Goal: Task Accomplishment & Management: Complete application form

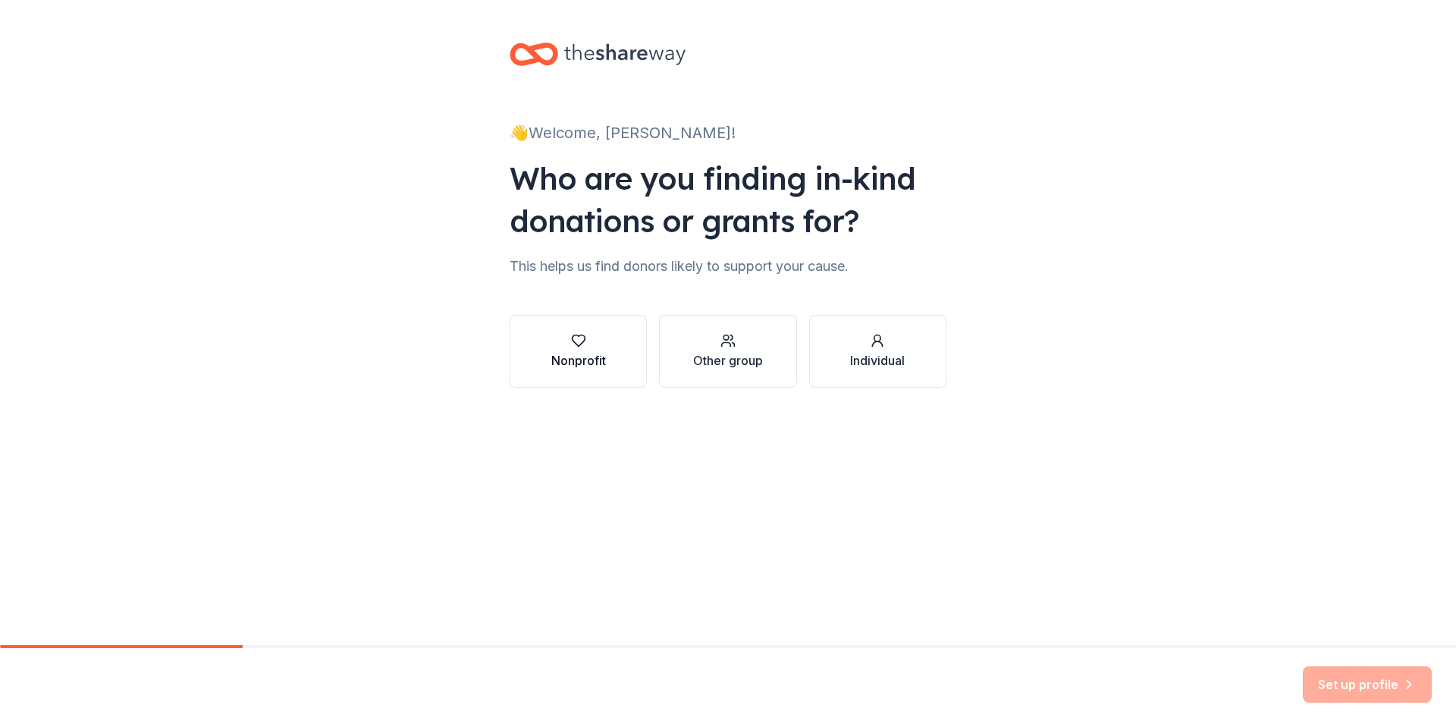
click at [561, 355] on div "Nonprofit" at bounding box center [578, 360] width 55 height 18
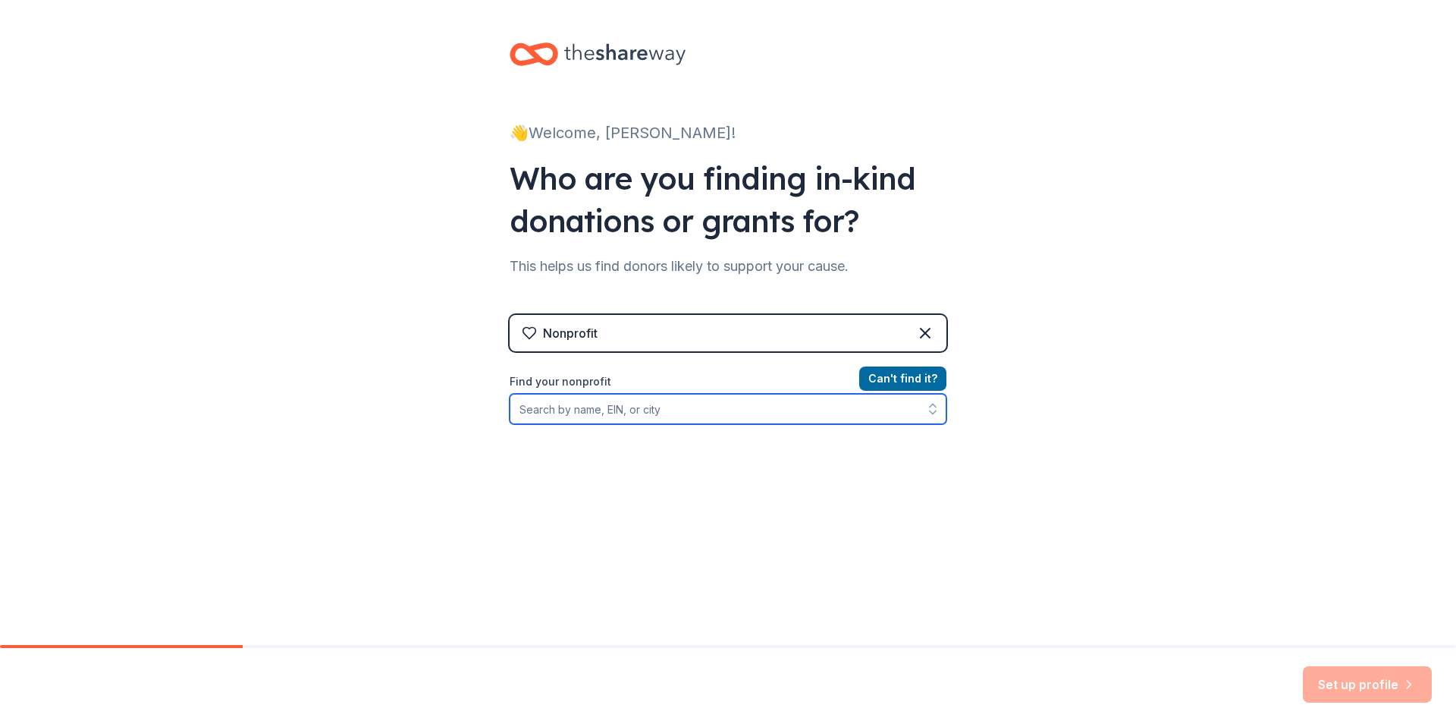
click at [723, 407] on input "Find your nonprofit" at bounding box center [728, 409] width 437 height 30
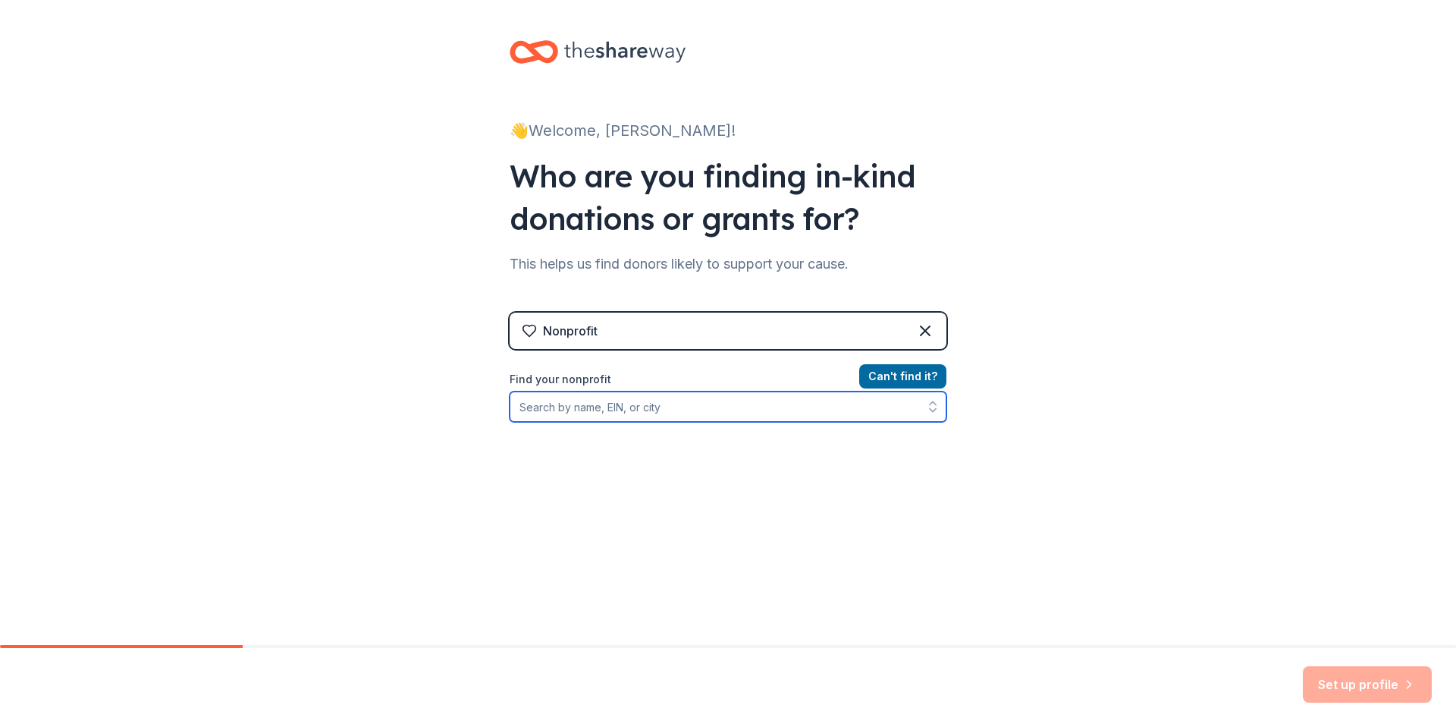
scroll to position [4, 0]
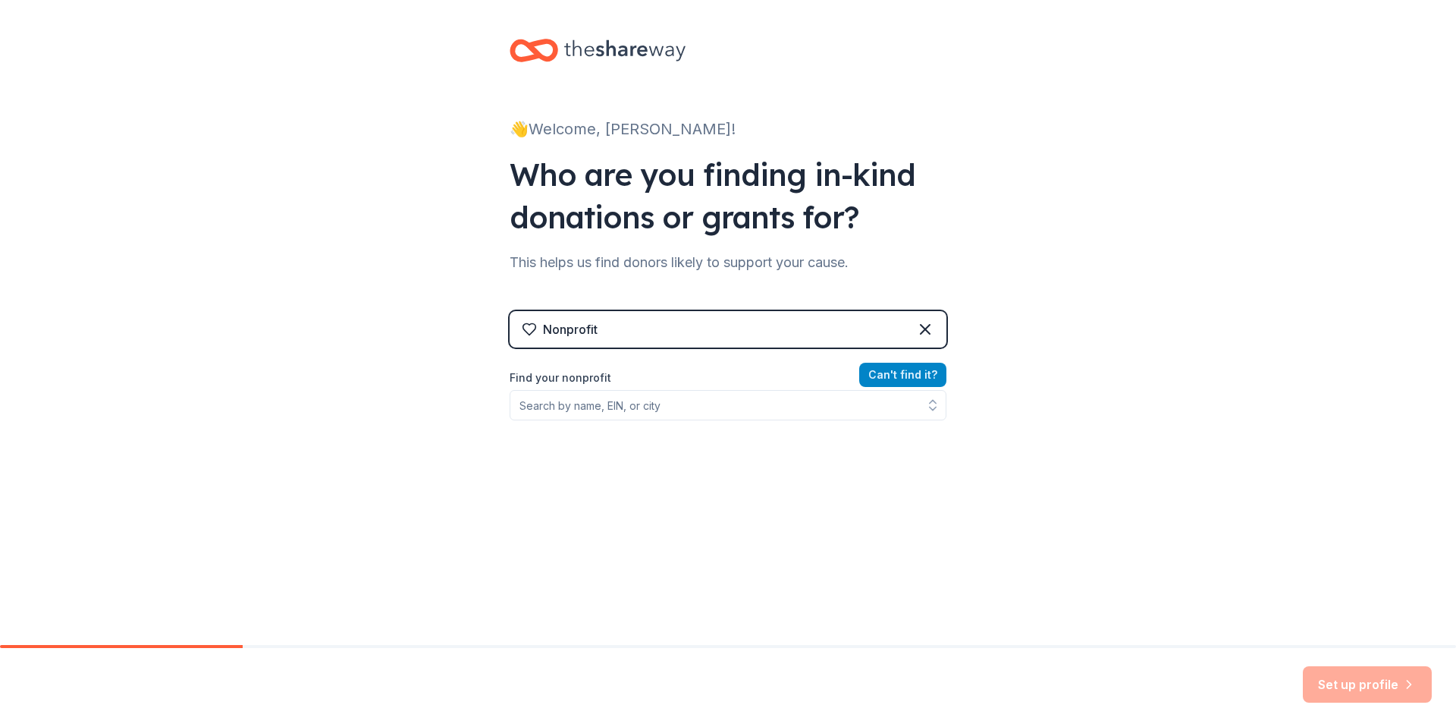
click at [904, 376] on button "Can ' t find it?" at bounding box center [902, 375] width 87 height 24
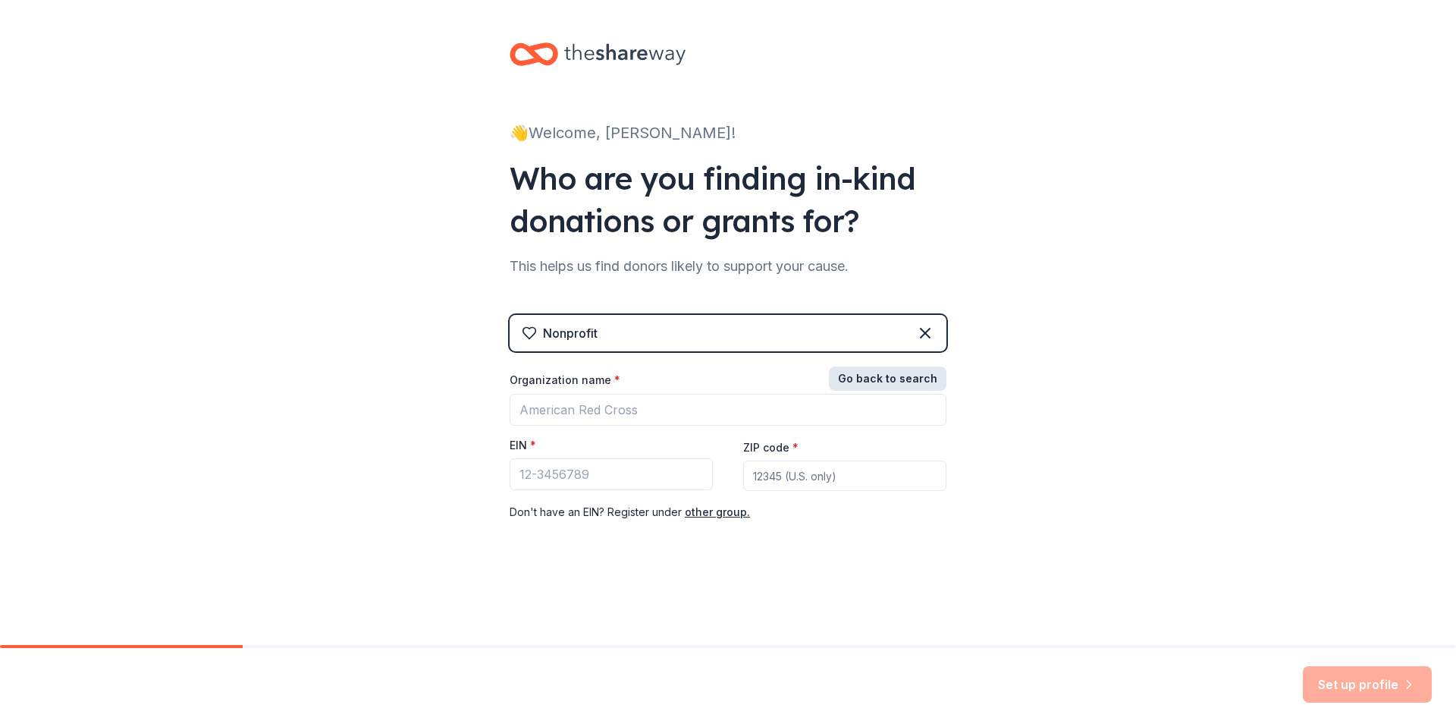
click at [903, 376] on button "Go back to search" at bounding box center [888, 378] width 118 height 24
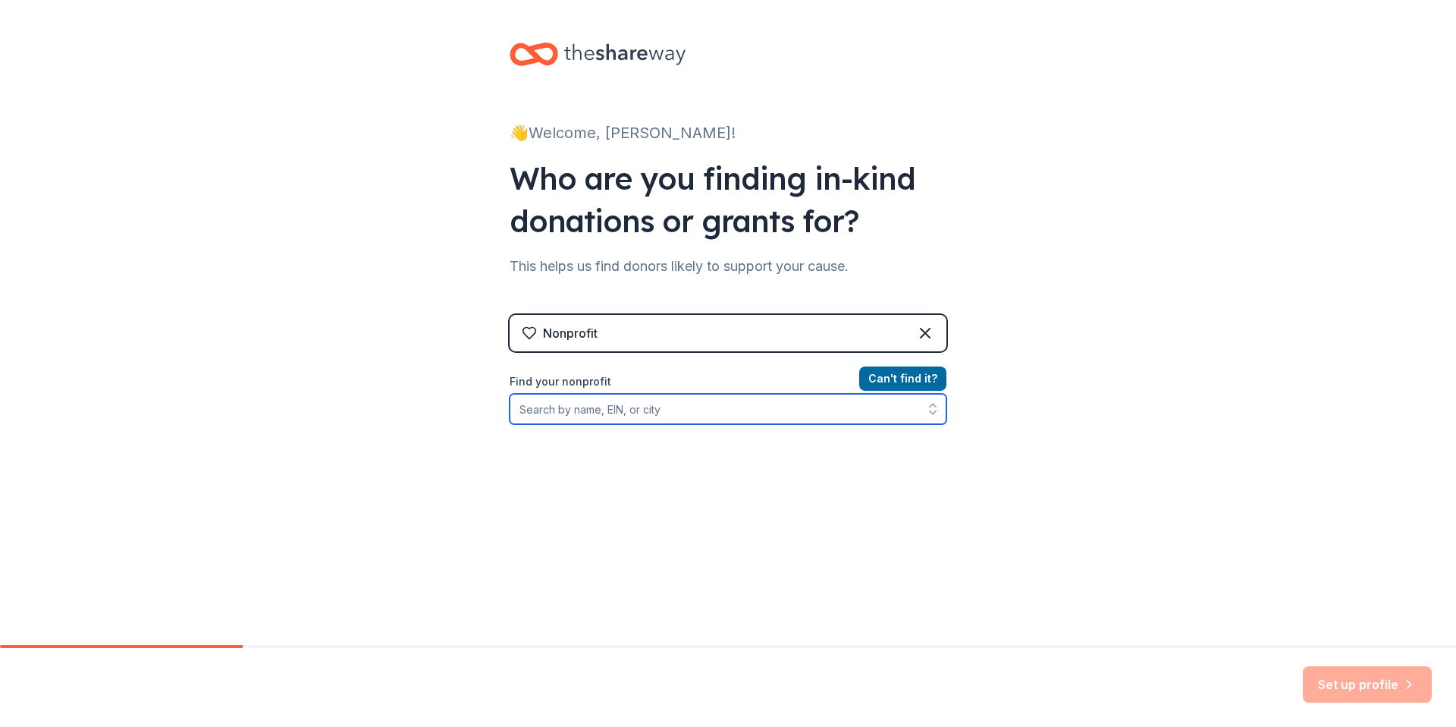
click at [633, 410] on input "Find your nonprofit" at bounding box center [728, 409] width 437 height 30
type input "83-2145840"
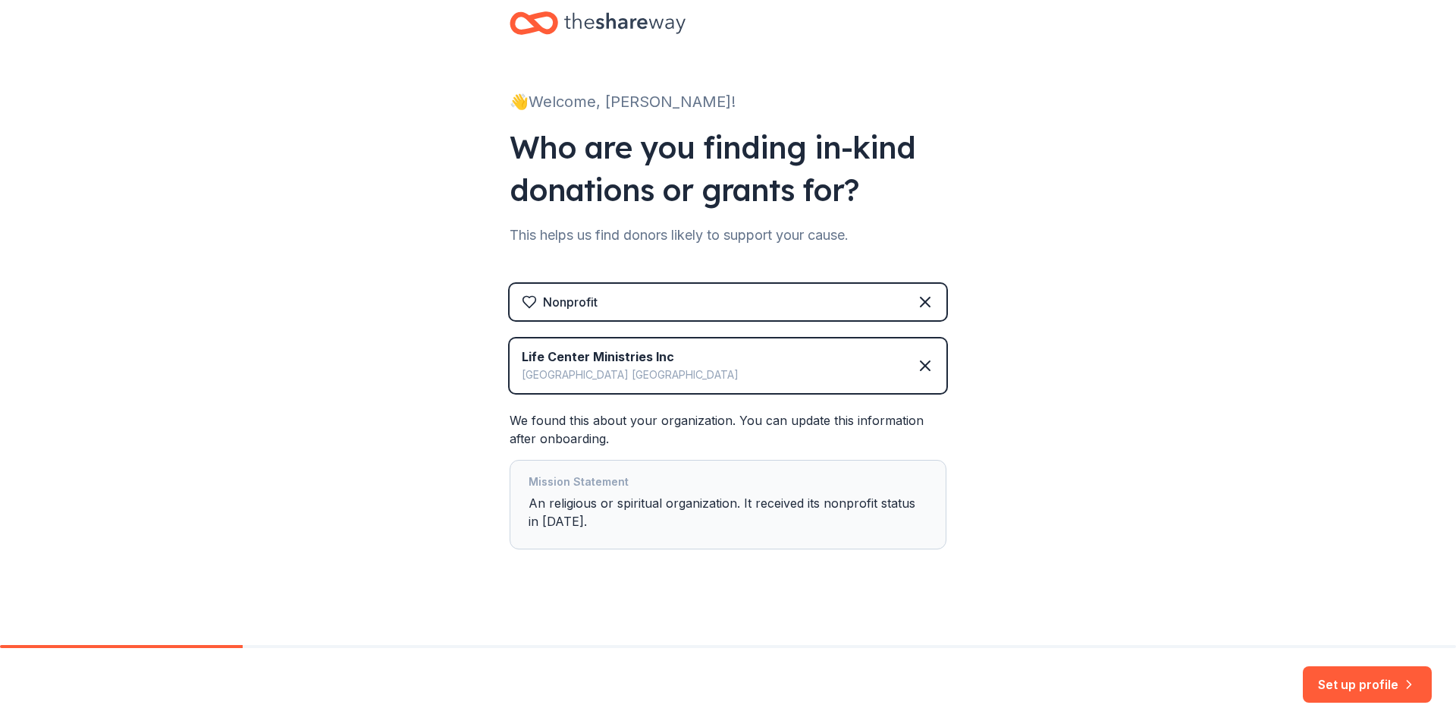
scroll to position [39, 0]
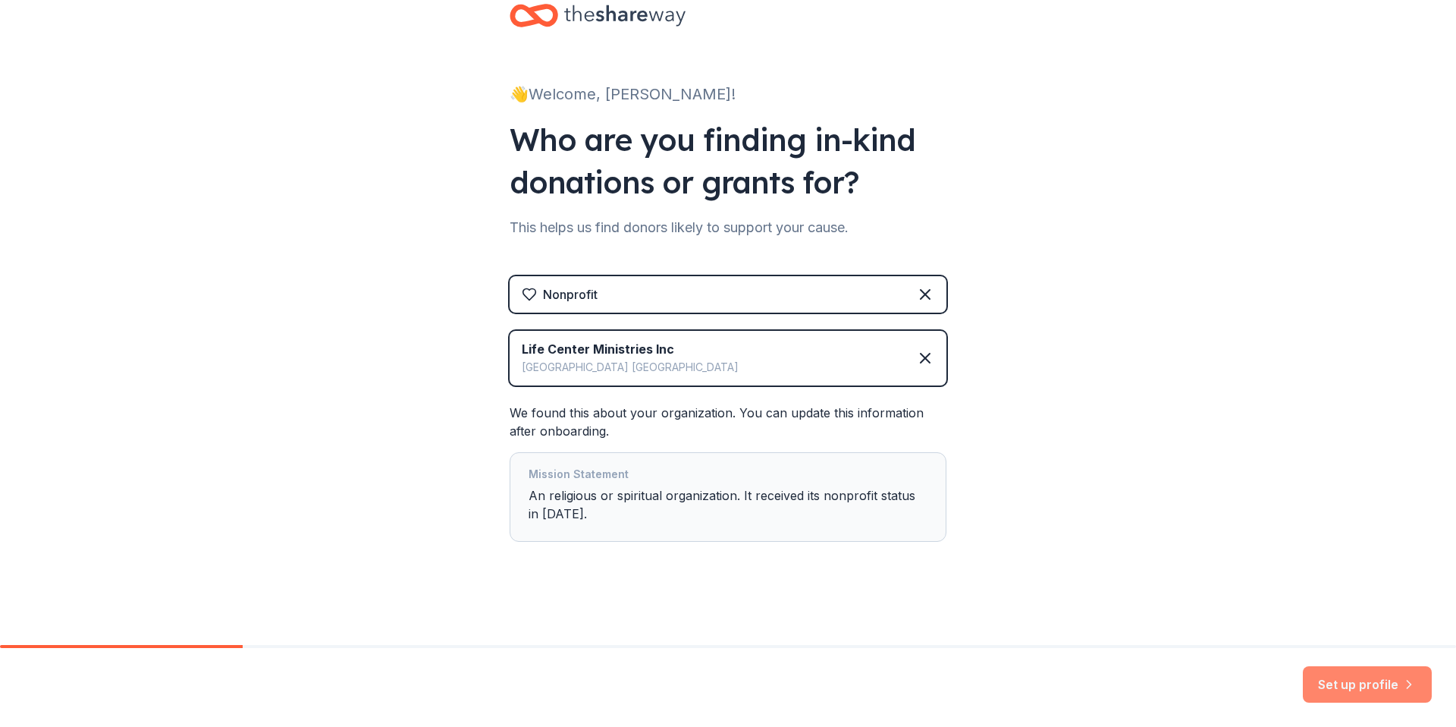
click at [1361, 695] on button "Set up profile" at bounding box center [1367, 684] width 129 height 36
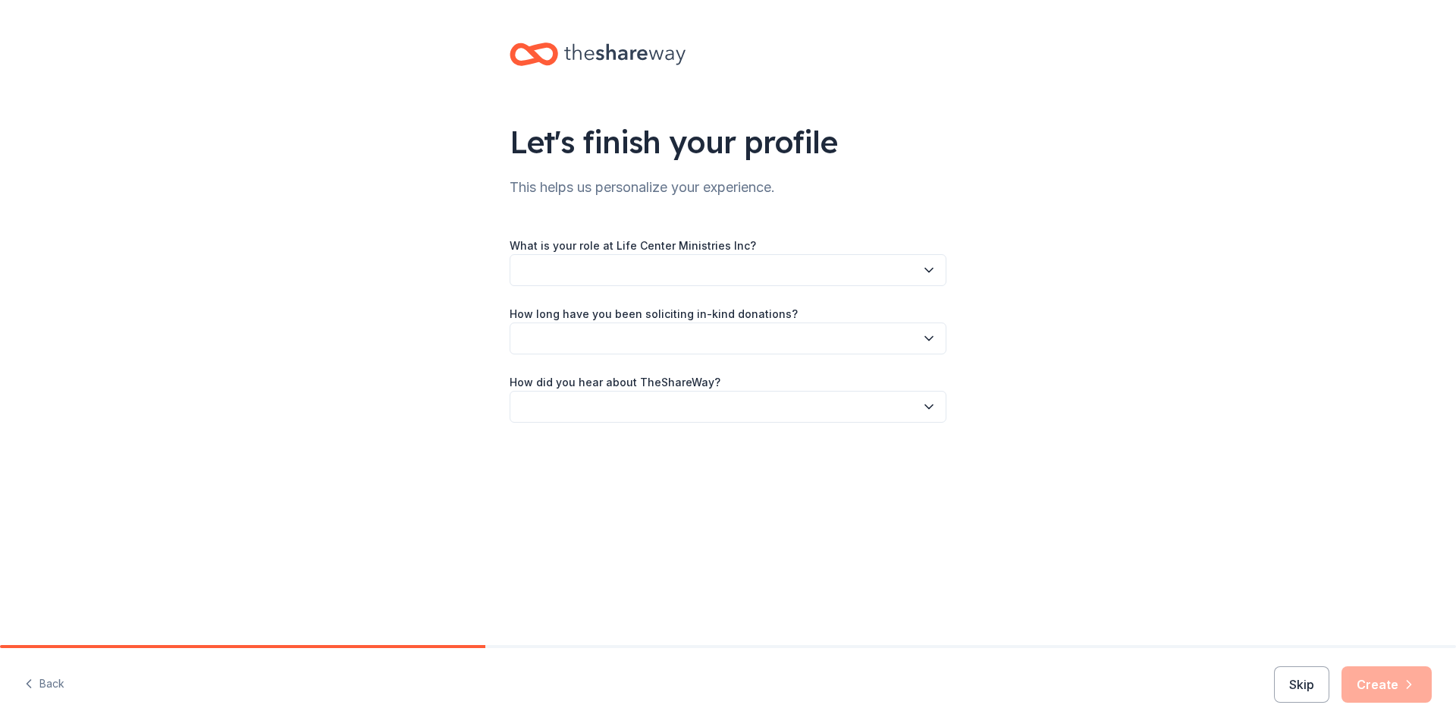
click at [717, 278] on button "button" at bounding box center [728, 270] width 437 height 32
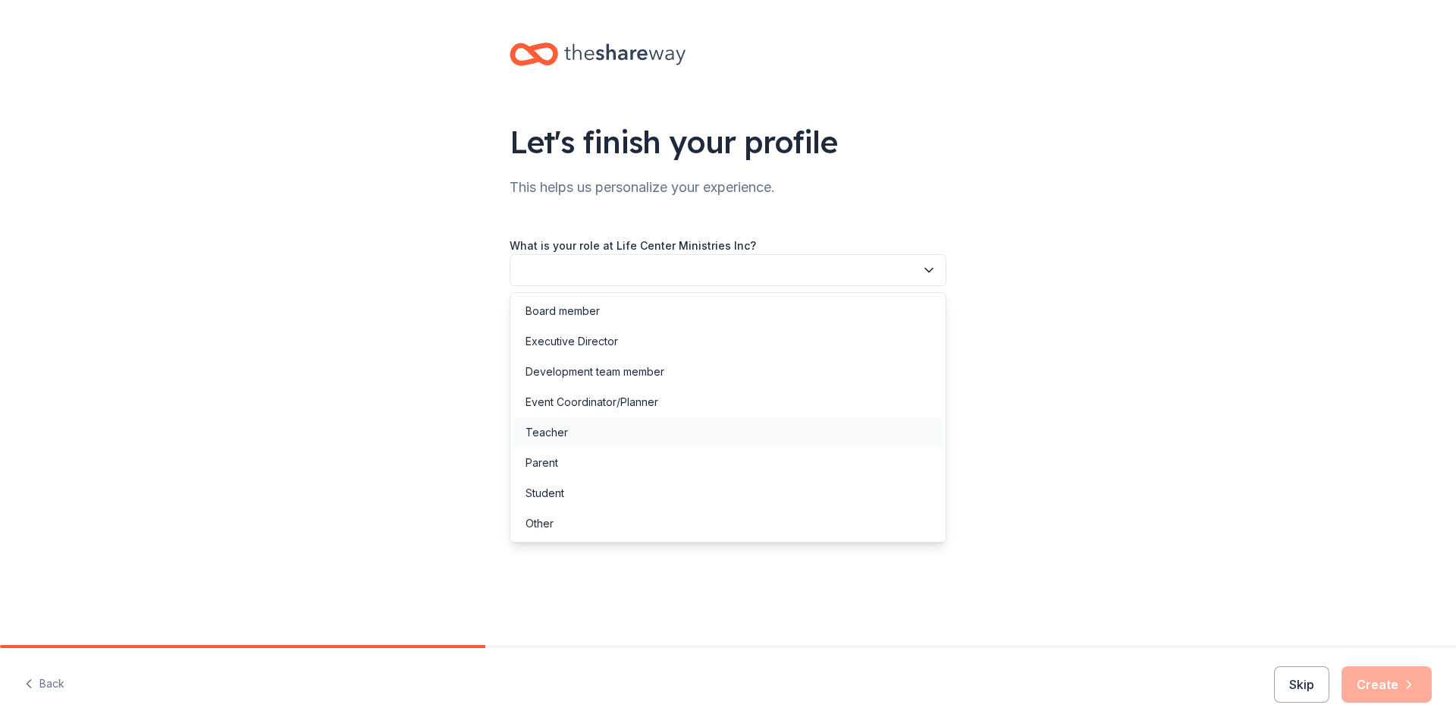
click at [655, 426] on div "Teacher" at bounding box center [728, 432] width 429 height 30
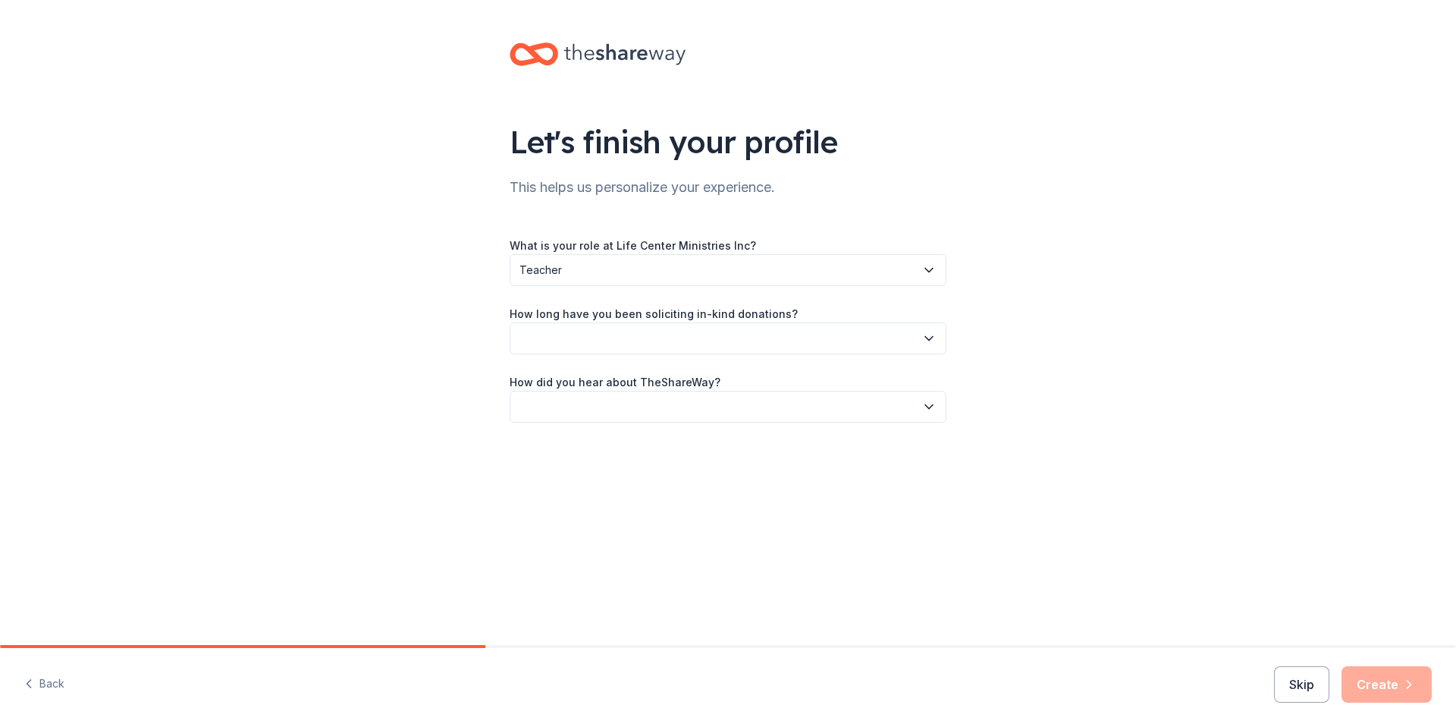
click at [592, 345] on button "button" at bounding box center [728, 338] width 437 height 32
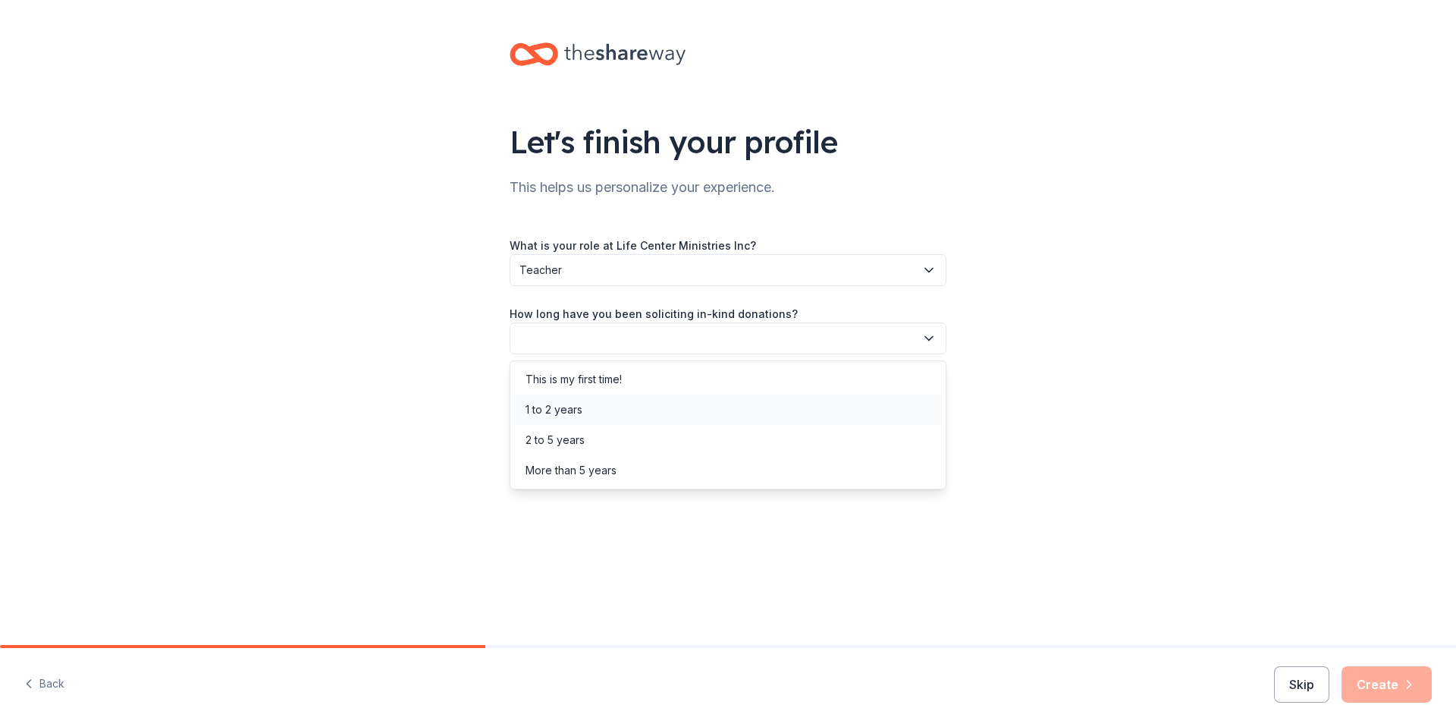
click at [567, 413] on div "1 to 2 years" at bounding box center [554, 410] width 57 height 18
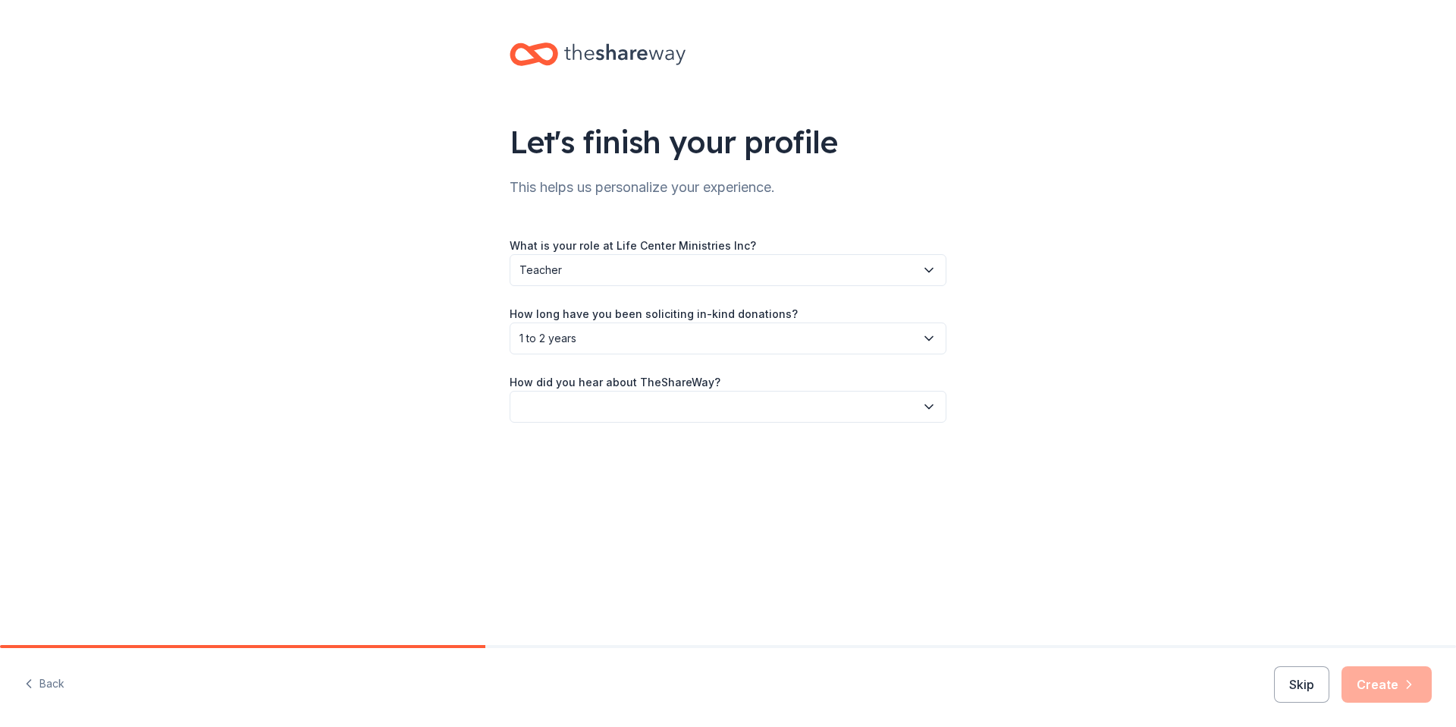
click at [582, 407] on button "button" at bounding box center [728, 407] width 437 height 32
click at [589, 503] on div "Social media" at bounding box center [558, 508] width 64 height 18
click at [1400, 683] on button "Create" at bounding box center [1387, 684] width 90 height 36
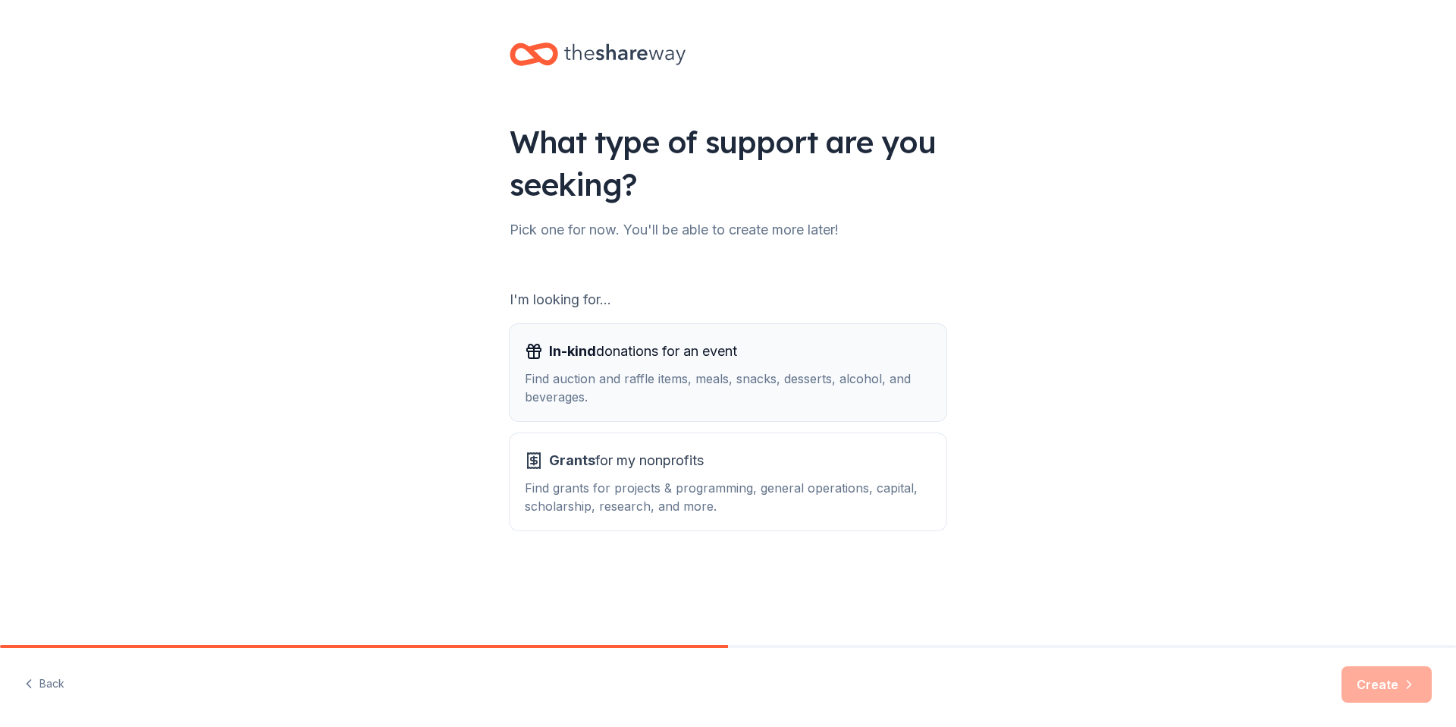
click at [922, 384] on div "Find auction and raffle items, meals, snacks, desserts, alcohol, and beverages." at bounding box center [728, 387] width 407 height 36
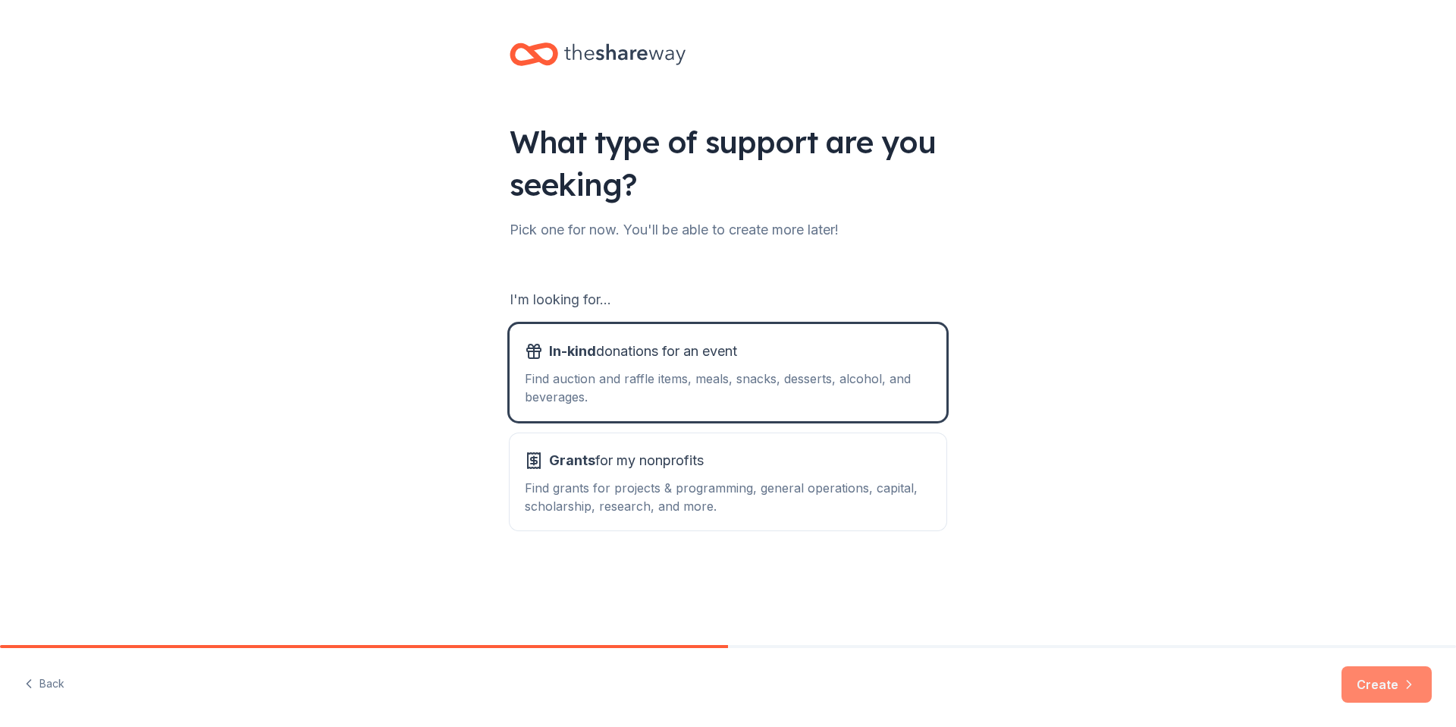
click at [1387, 683] on button "Create" at bounding box center [1387, 684] width 90 height 36
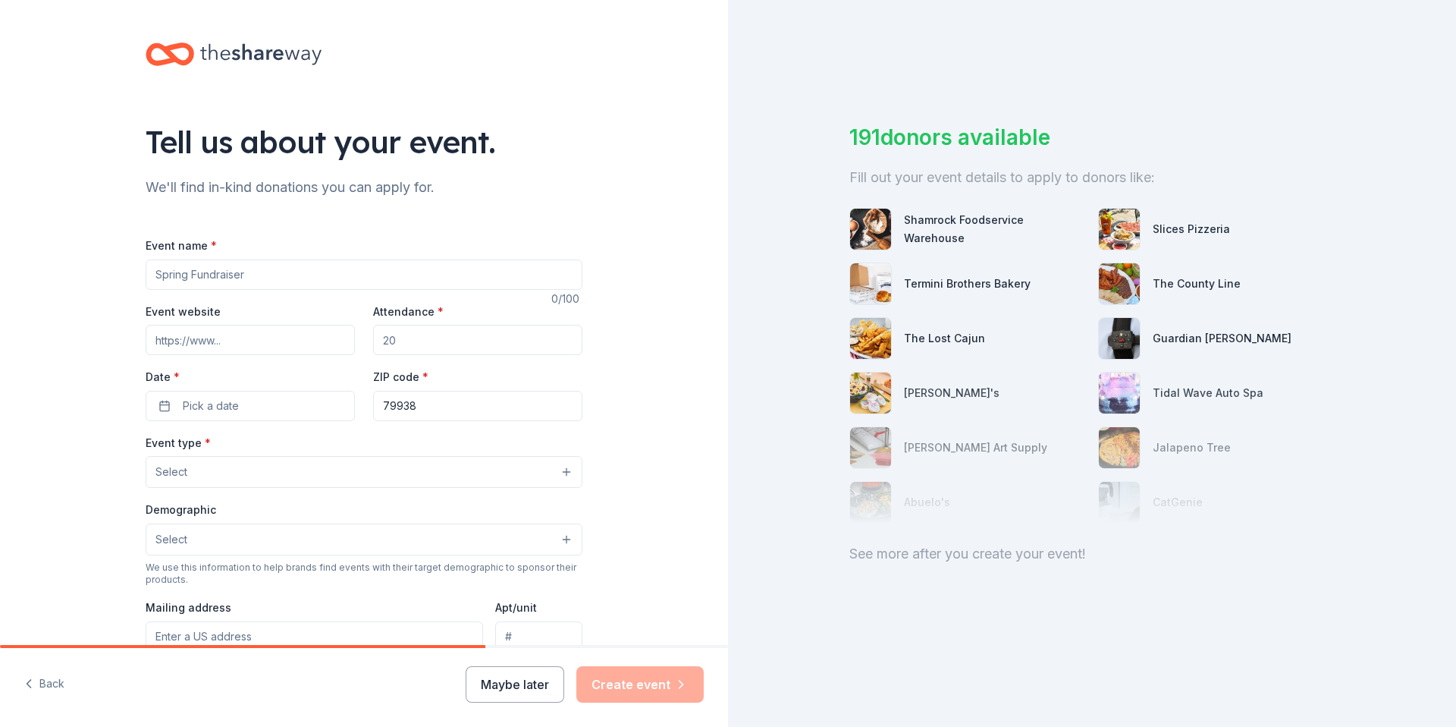
click at [198, 279] on input "Event name *" at bounding box center [364, 274] width 437 height 30
drag, startPoint x: 263, startPoint y: 277, endPoint x: 102, endPoint y: 281, distance: 161.6
click at [102, 281] on div "Tell us about your event. We'll find in-kind donations you can apply for. Event…" at bounding box center [364, 505] width 728 height 1010
click at [165, 273] on input "TLC YYA Summit" at bounding box center [364, 274] width 437 height 30
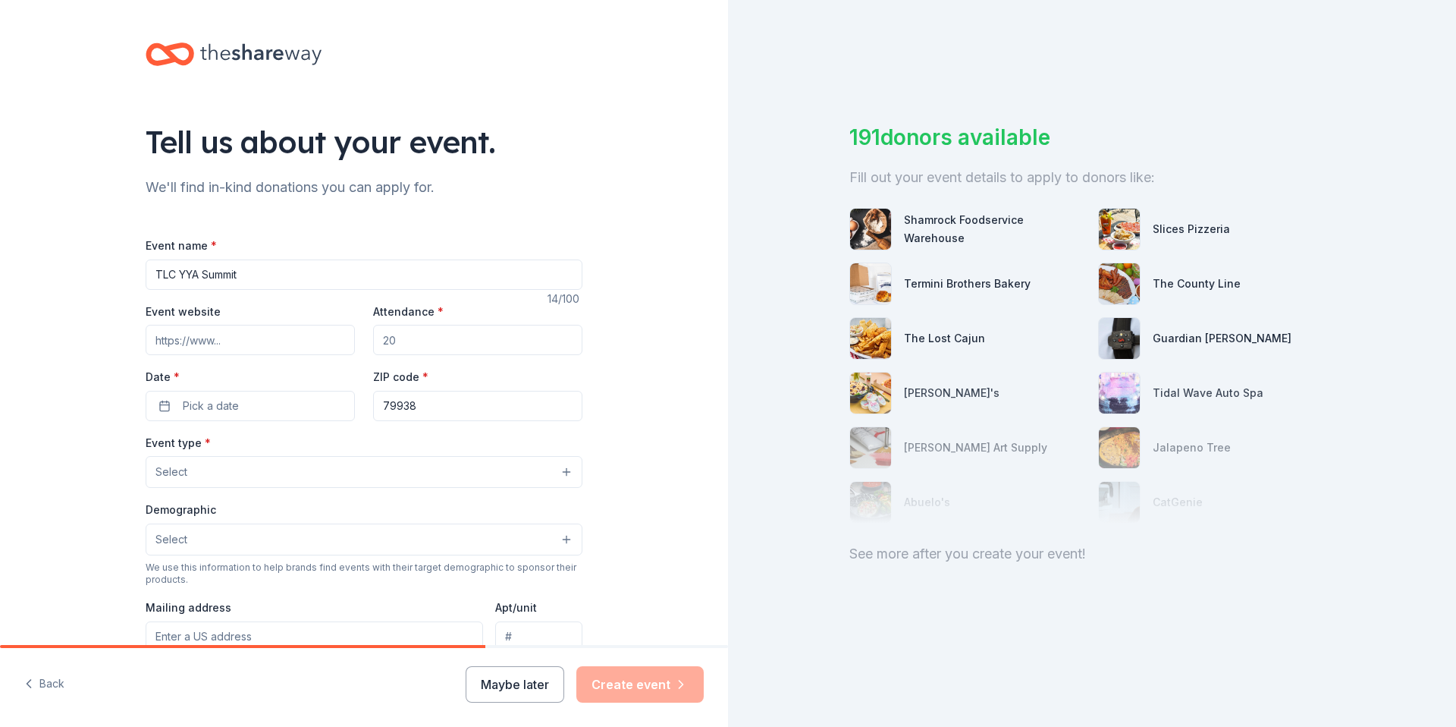
click at [165, 273] on input "TLC YYA Summit" at bounding box center [364, 274] width 437 height 30
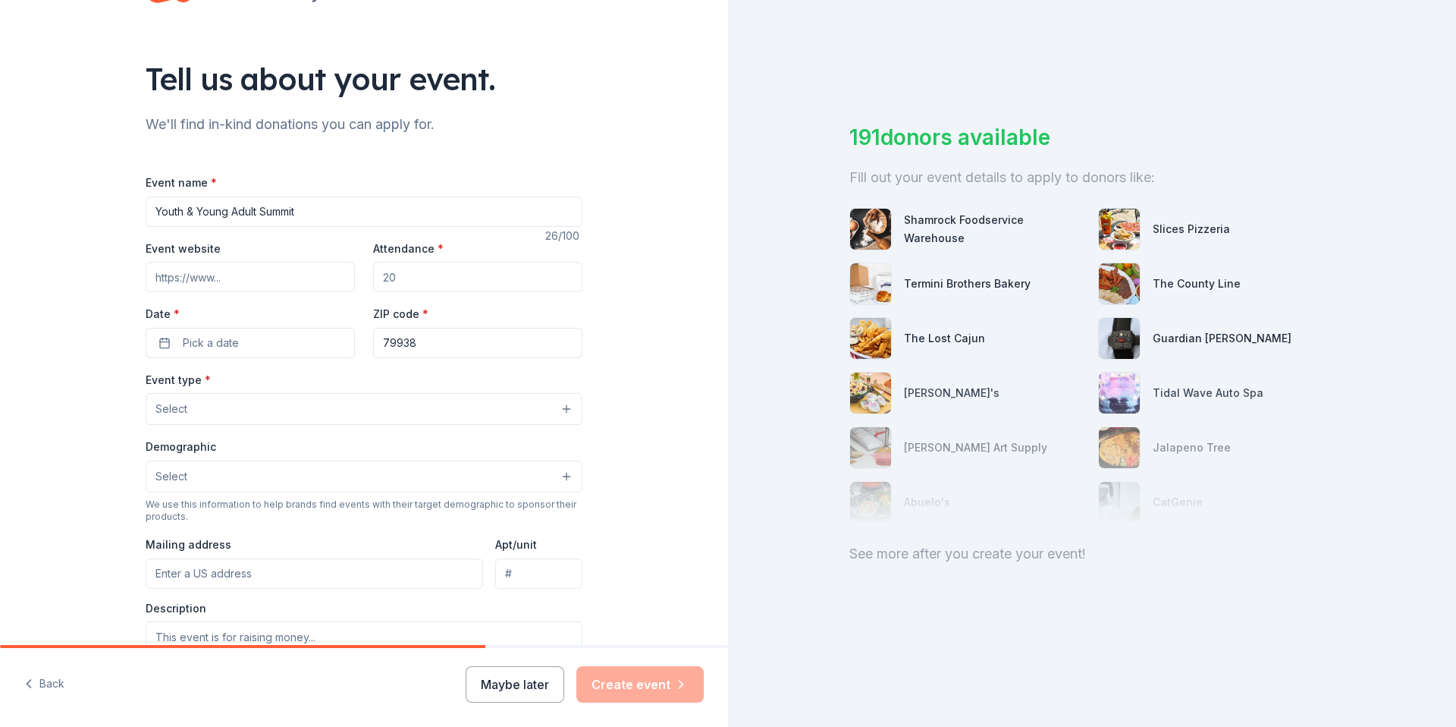
scroll to position [108, 0]
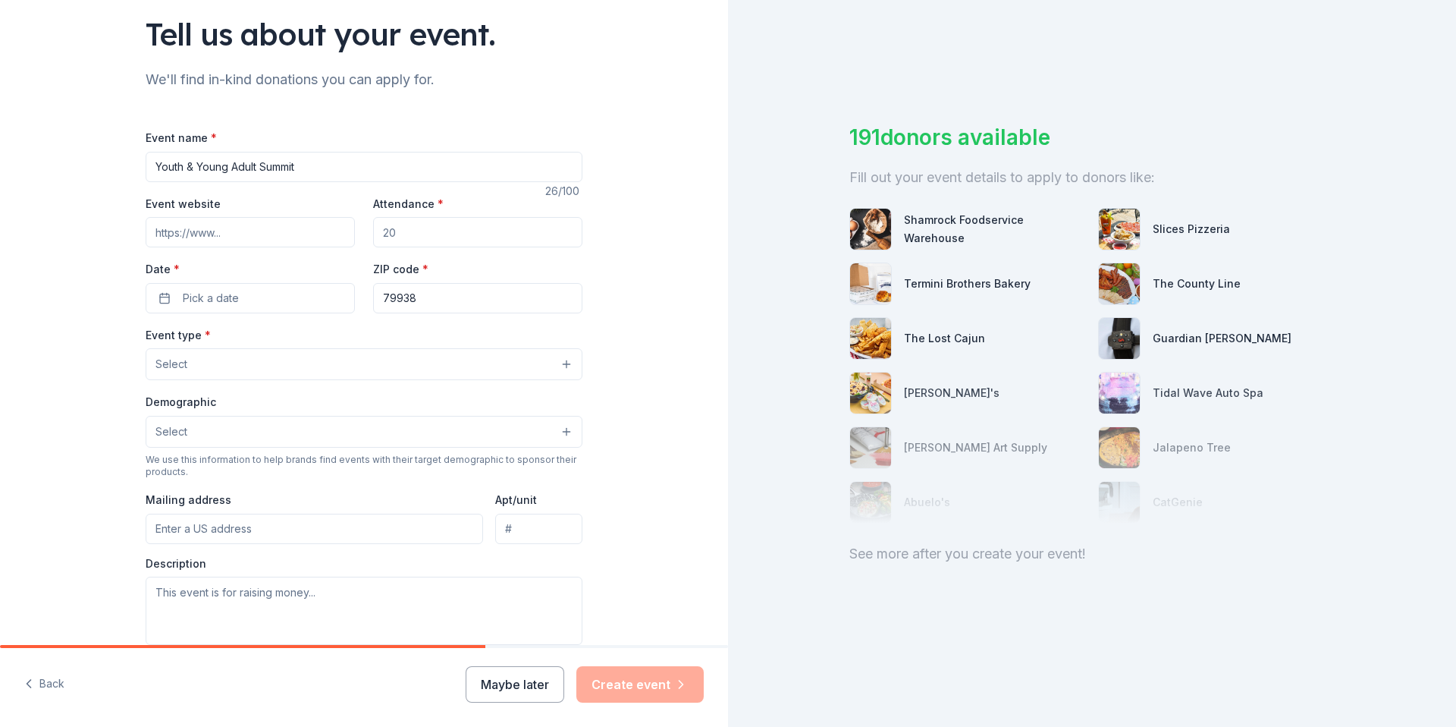
type input "Youth & Young Adult Summit"
click at [457, 239] on input "Attendance *" at bounding box center [477, 232] width 209 height 30
type input "40"
click at [288, 288] on button "Pick a date" at bounding box center [250, 298] width 209 height 30
click at [328, 342] on button "Go to next month" at bounding box center [326, 338] width 21 height 21
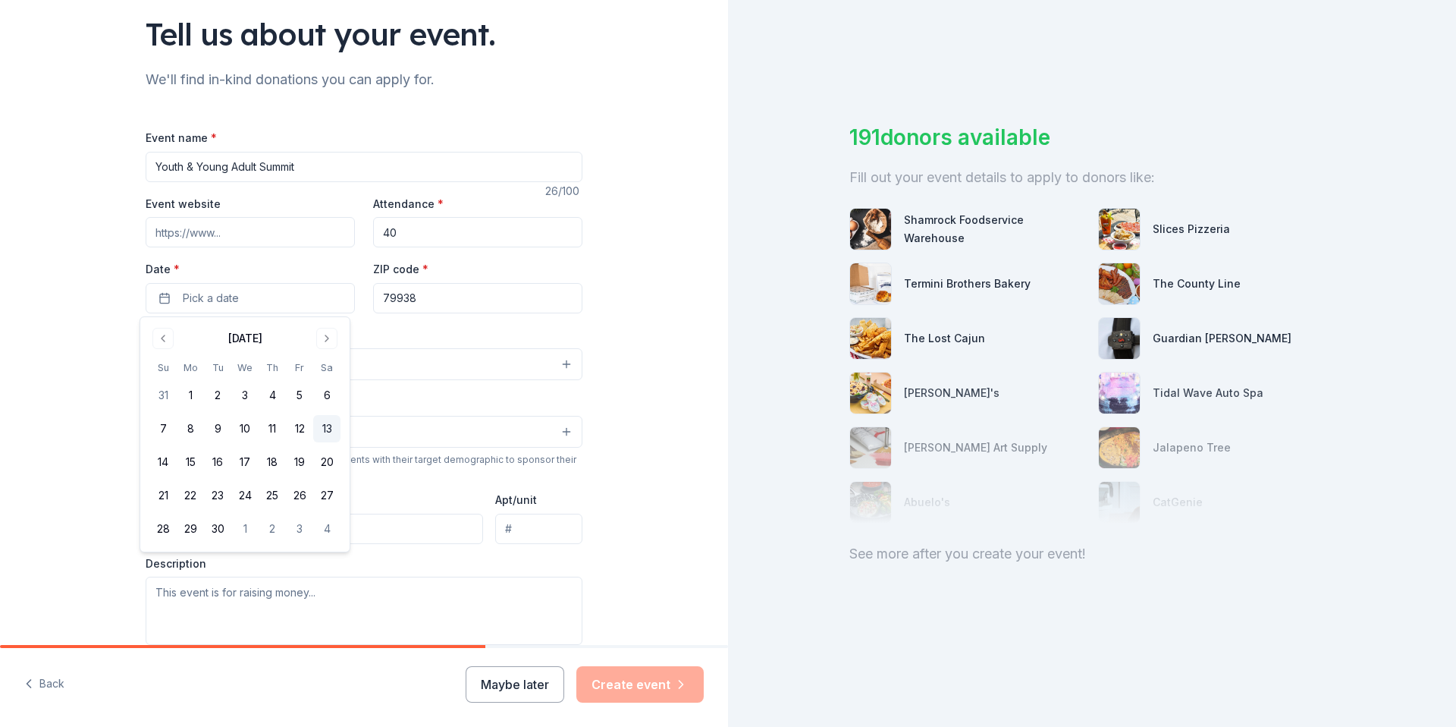
click at [324, 426] on button "13" at bounding box center [326, 428] width 27 height 27
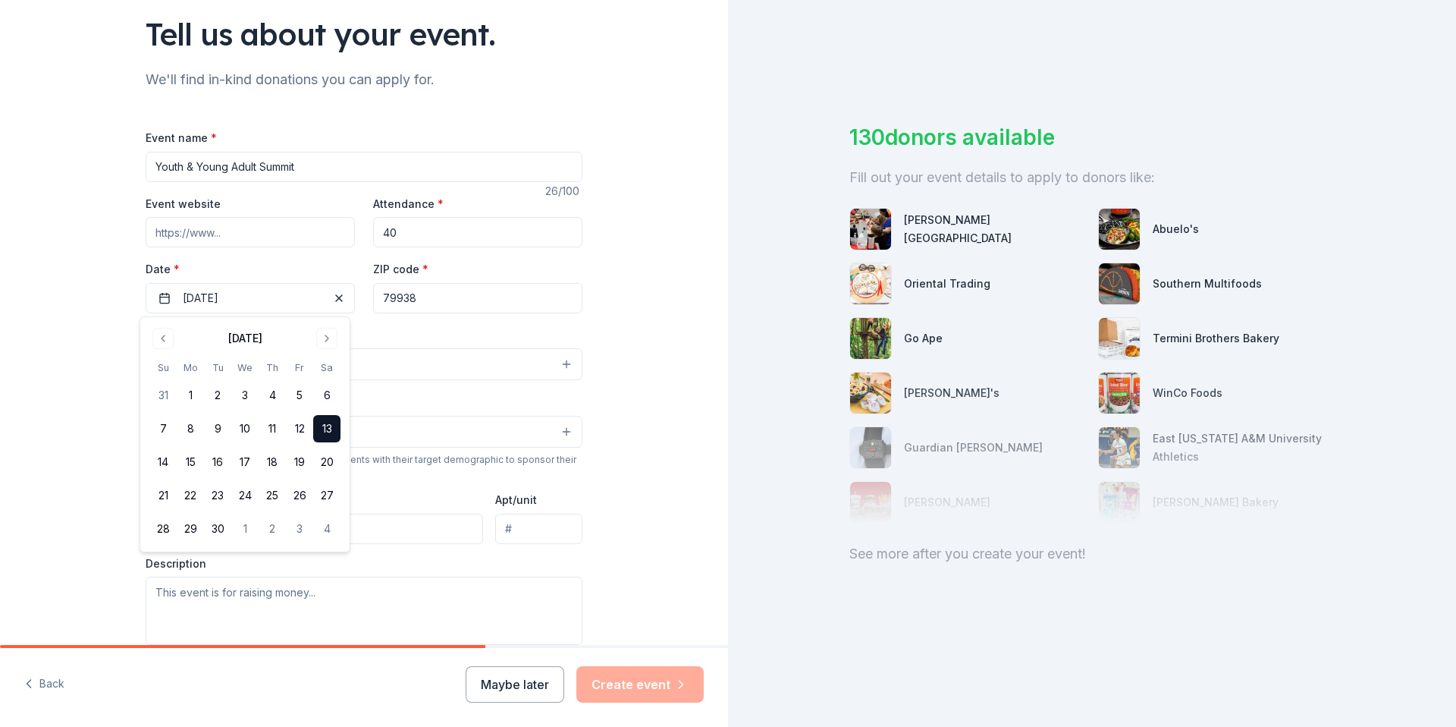
click at [594, 328] on div "Tell us about your event. We'll find in-kind donations you can apply for. Event…" at bounding box center [363, 397] width 485 height 1010
click at [233, 368] on button "Select" at bounding box center [364, 364] width 437 height 32
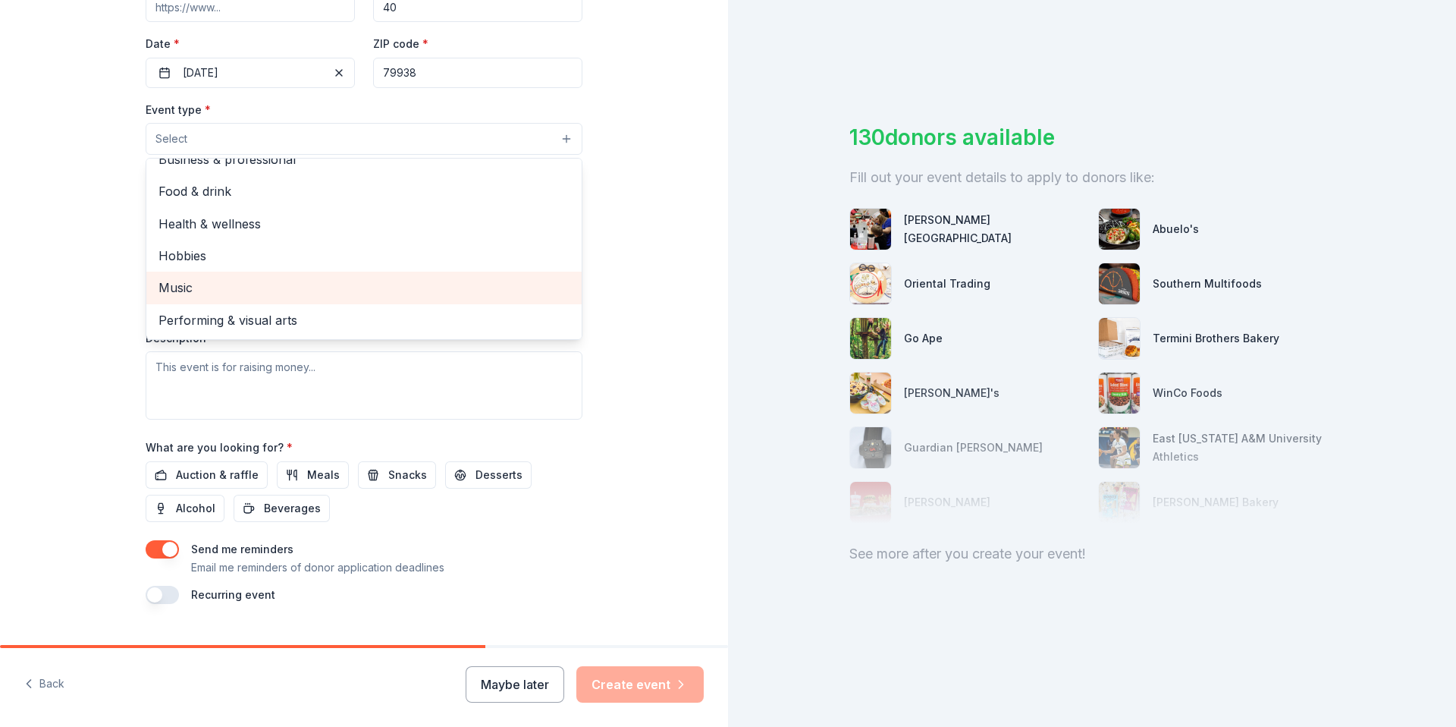
scroll to position [365, 0]
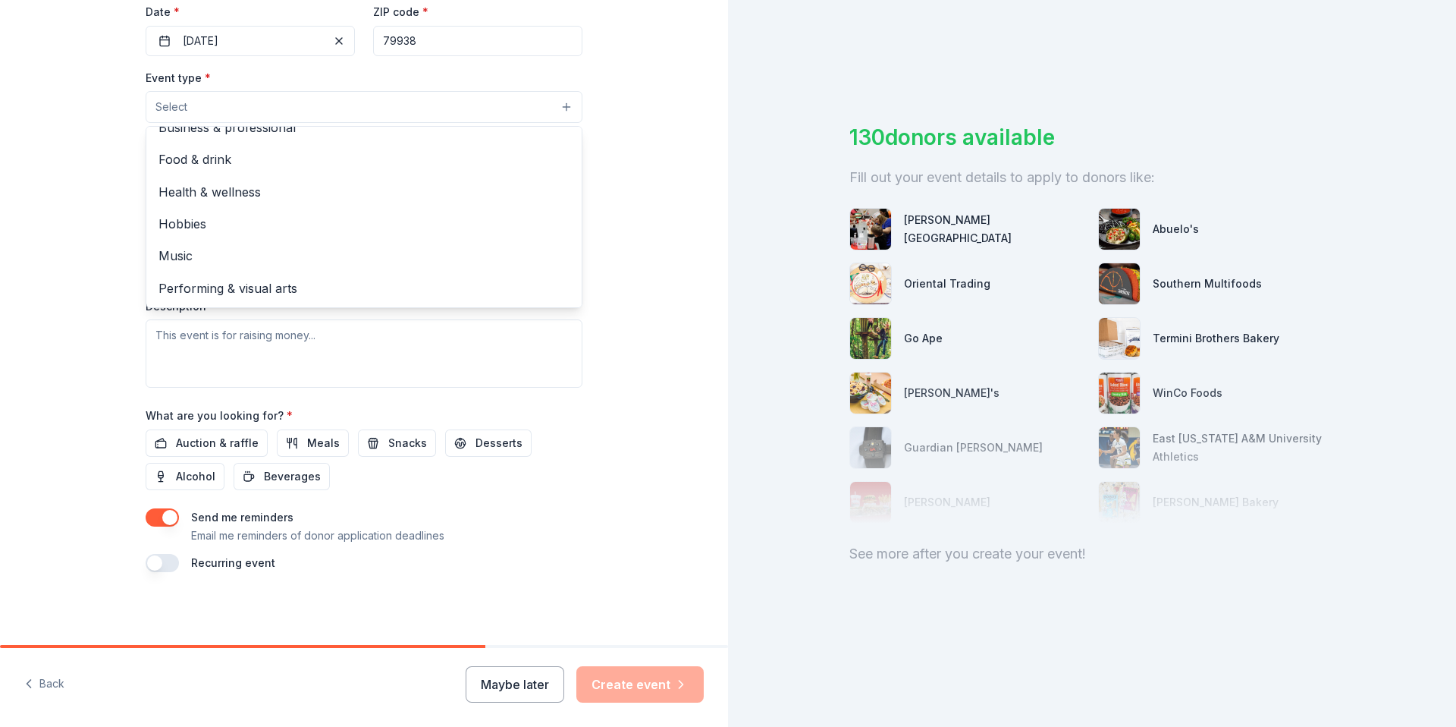
click at [612, 365] on div "Tell us about your event. We'll find in-kind donations you can apply for. Event…" at bounding box center [364, 140] width 728 height 1010
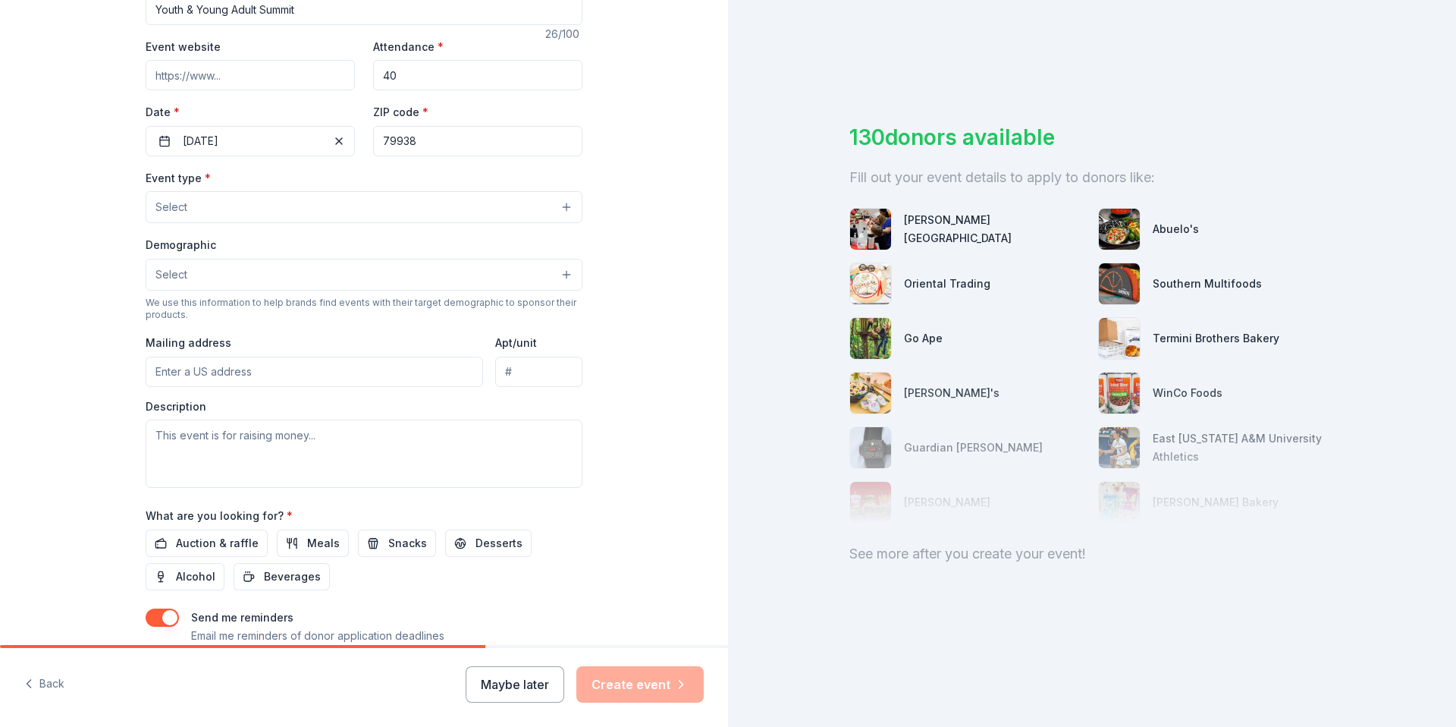
scroll to position [262, 0]
click at [564, 278] on button "Select" at bounding box center [364, 278] width 437 height 32
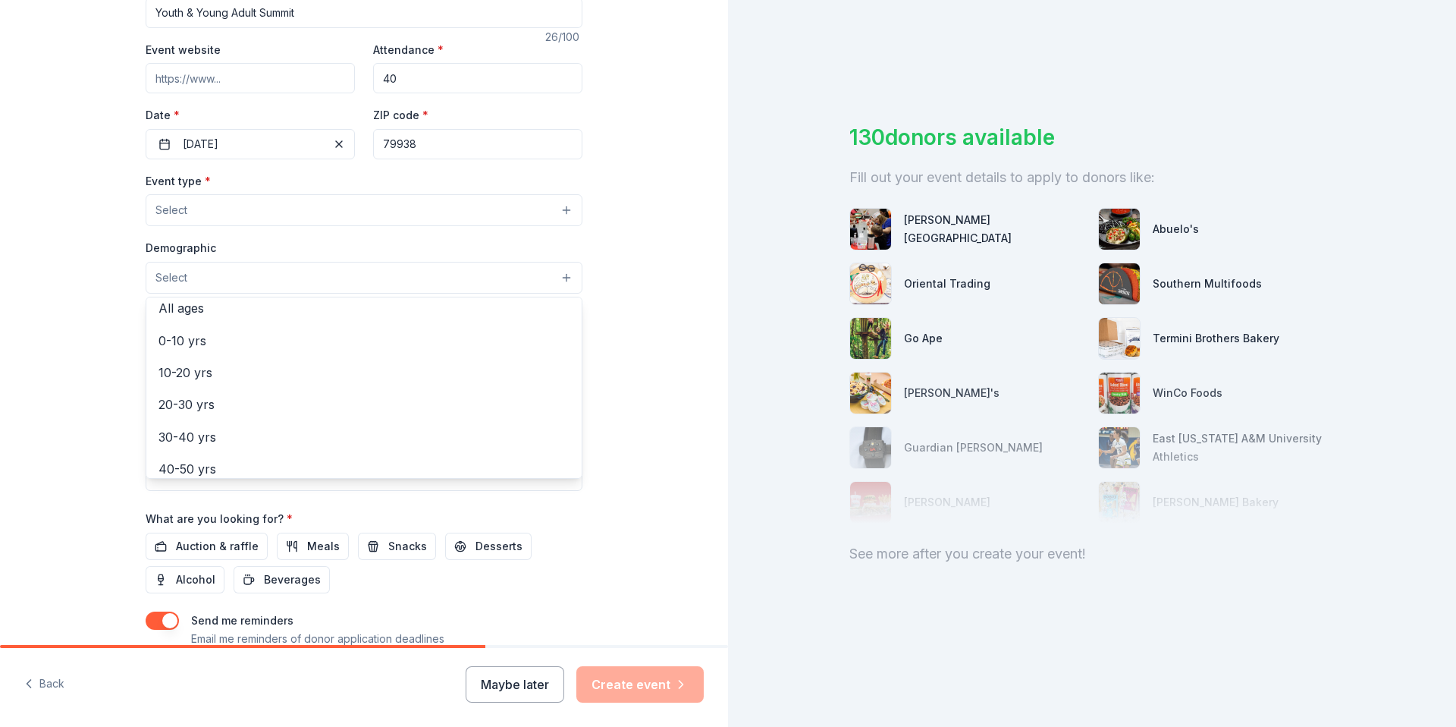
scroll to position [84, 0]
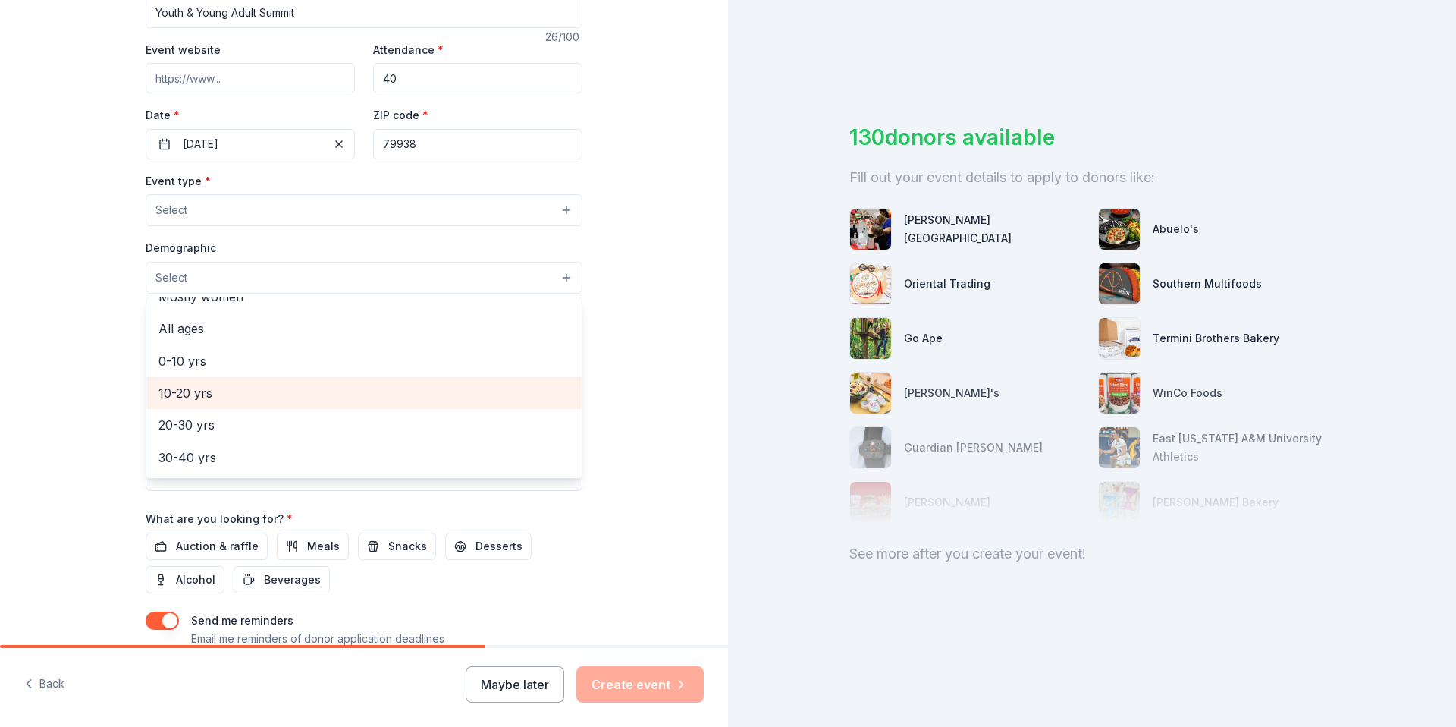
click at [294, 390] on span "10-20 yrs" at bounding box center [364, 393] width 411 height 20
click at [607, 240] on div "Tell us about your event. We'll find in-kind donations you can apply for. Event…" at bounding box center [364, 243] width 728 height 1011
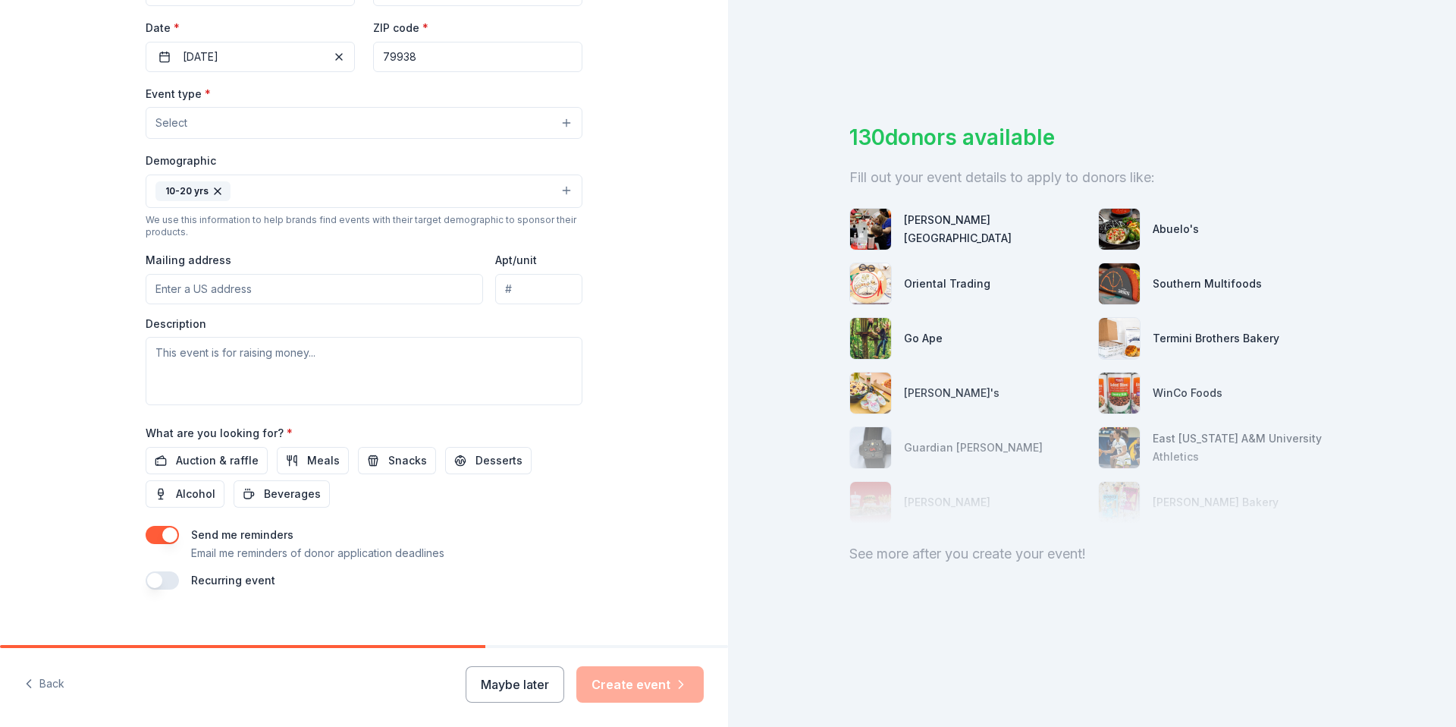
scroll to position [366, 0]
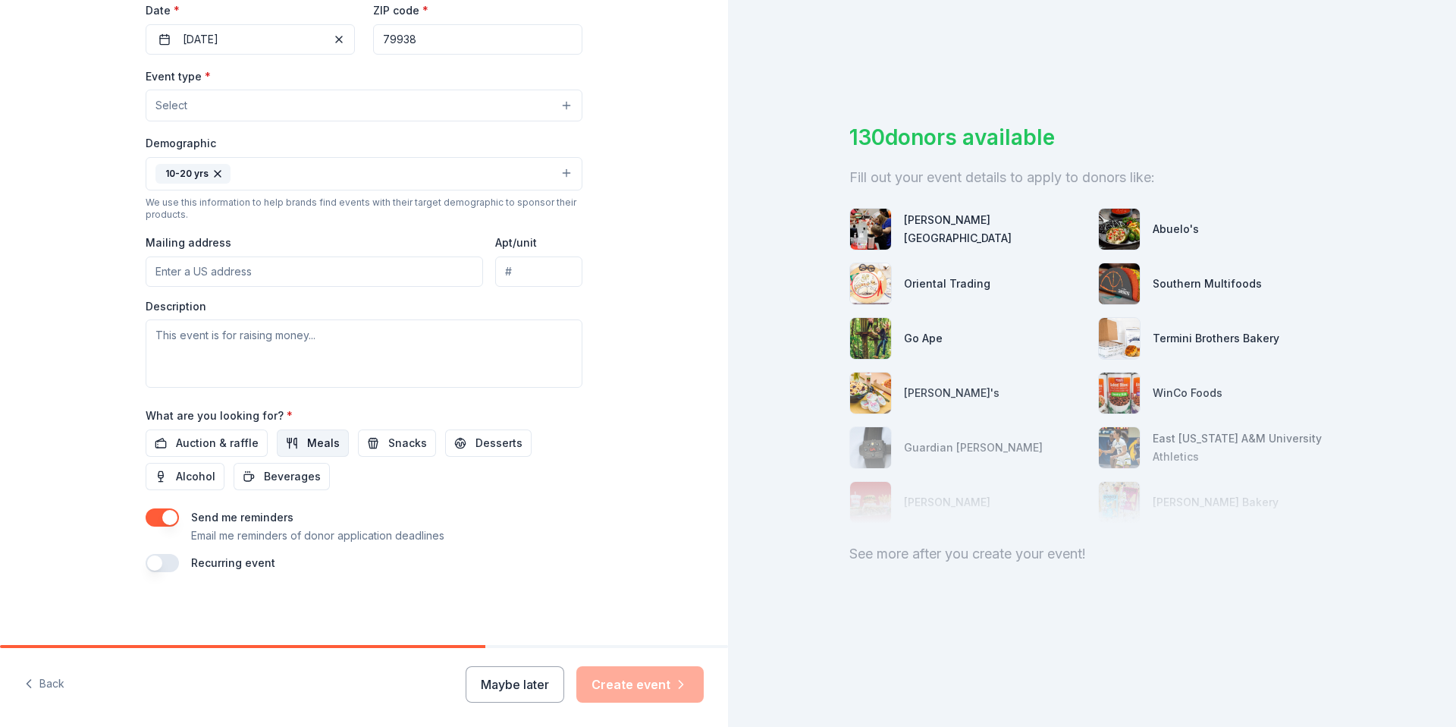
click at [307, 446] on span "Meals" at bounding box center [323, 443] width 33 height 18
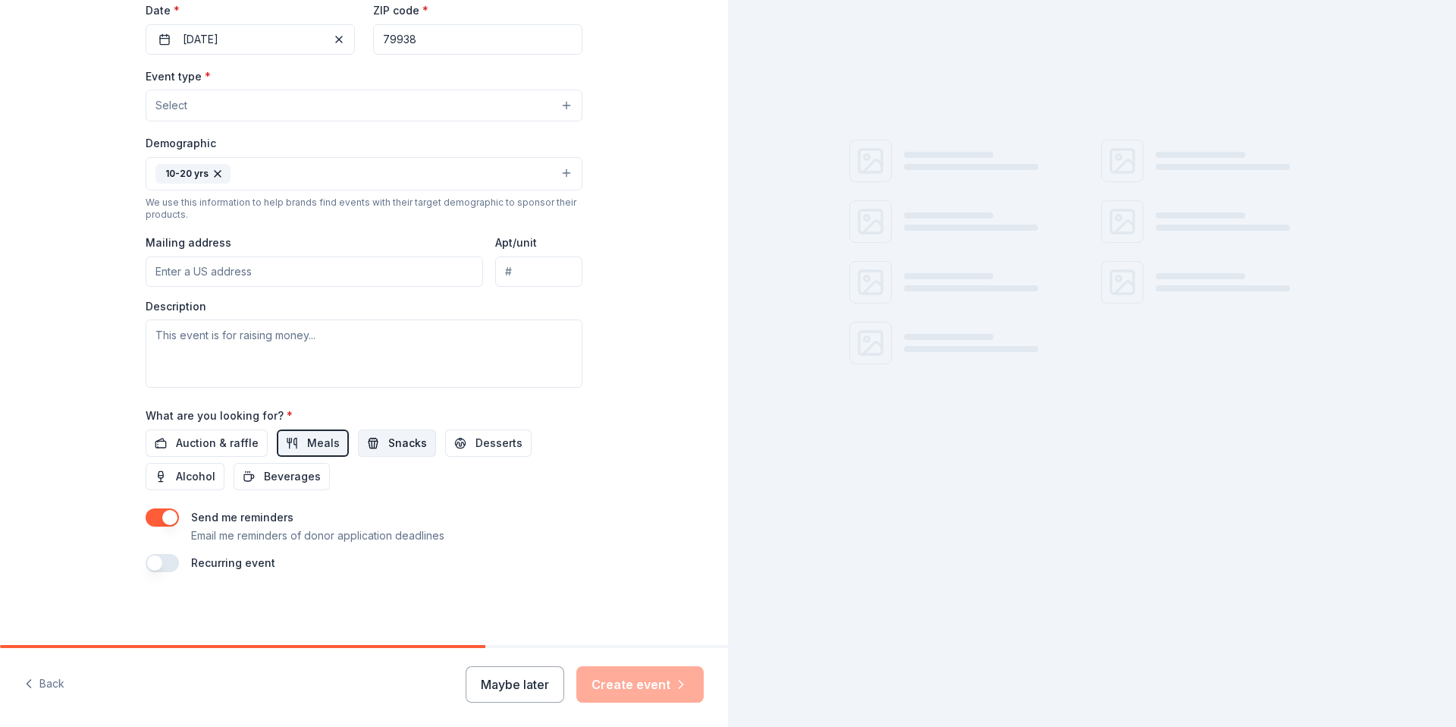
click at [388, 445] on span "Snacks" at bounding box center [407, 443] width 39 height 18
click at [482, 446] on span "Desserts" at bounding box center [499, 443] width 47 height 18
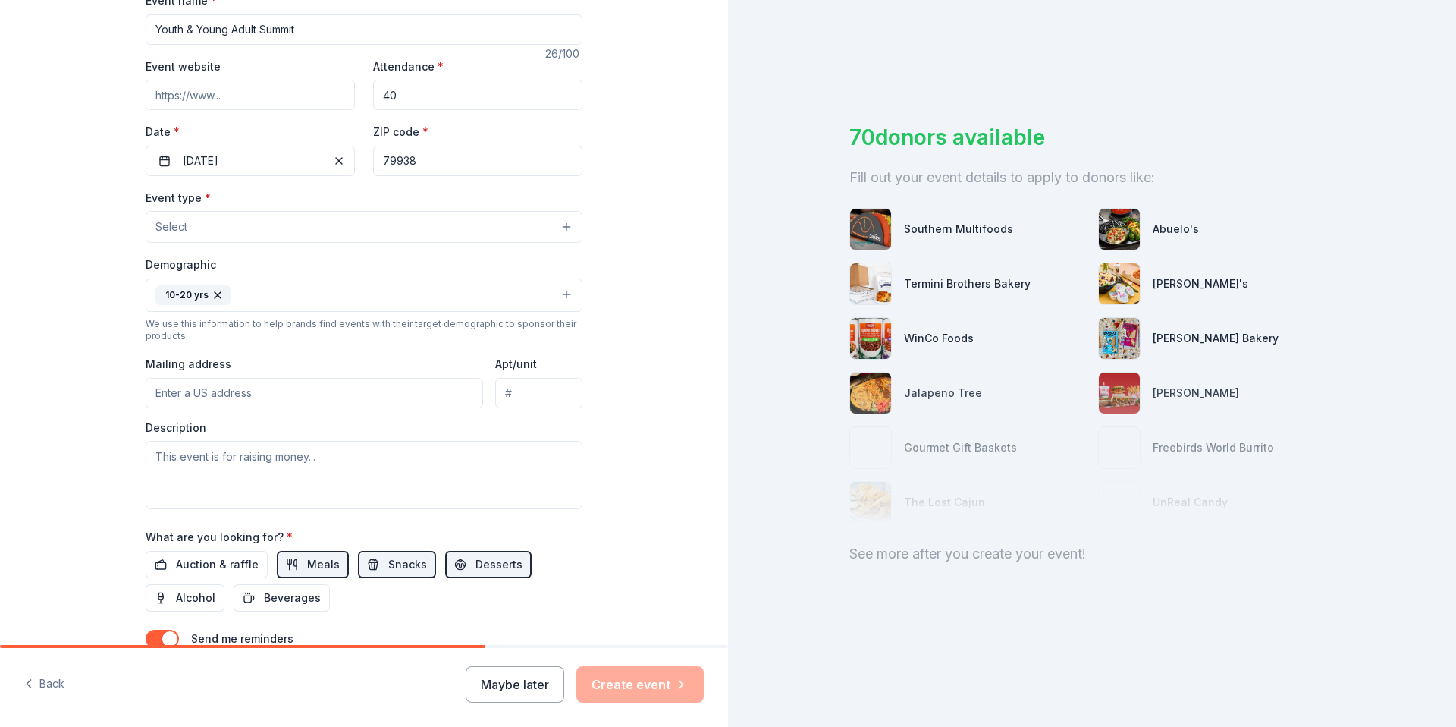
scroll to position [243, 0]
click at [557, 228] on button "Select" at bounding box center [364, 229] width 437 height 32
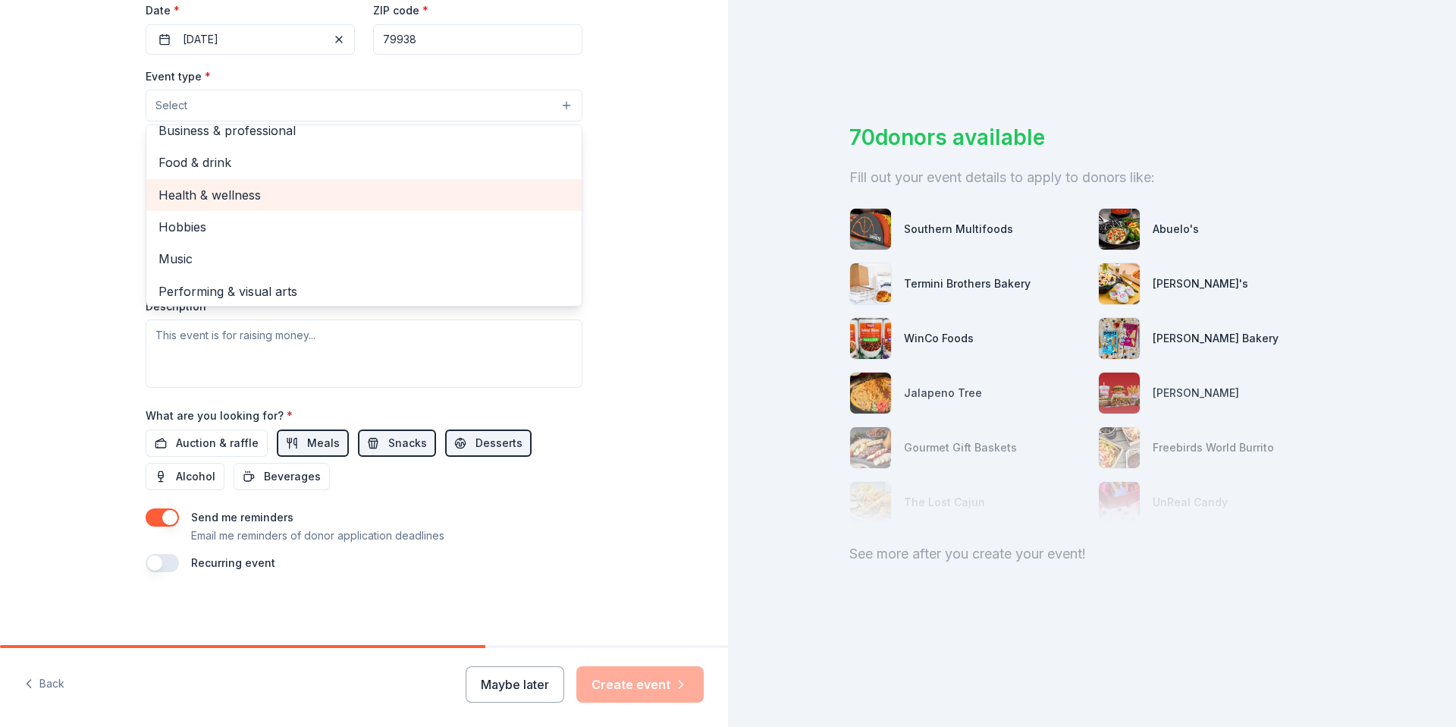
scroll to position [51, 0]
click at [267, 202] on div "Health & wellness" at bounding box center [363, 190] width 435 height 32
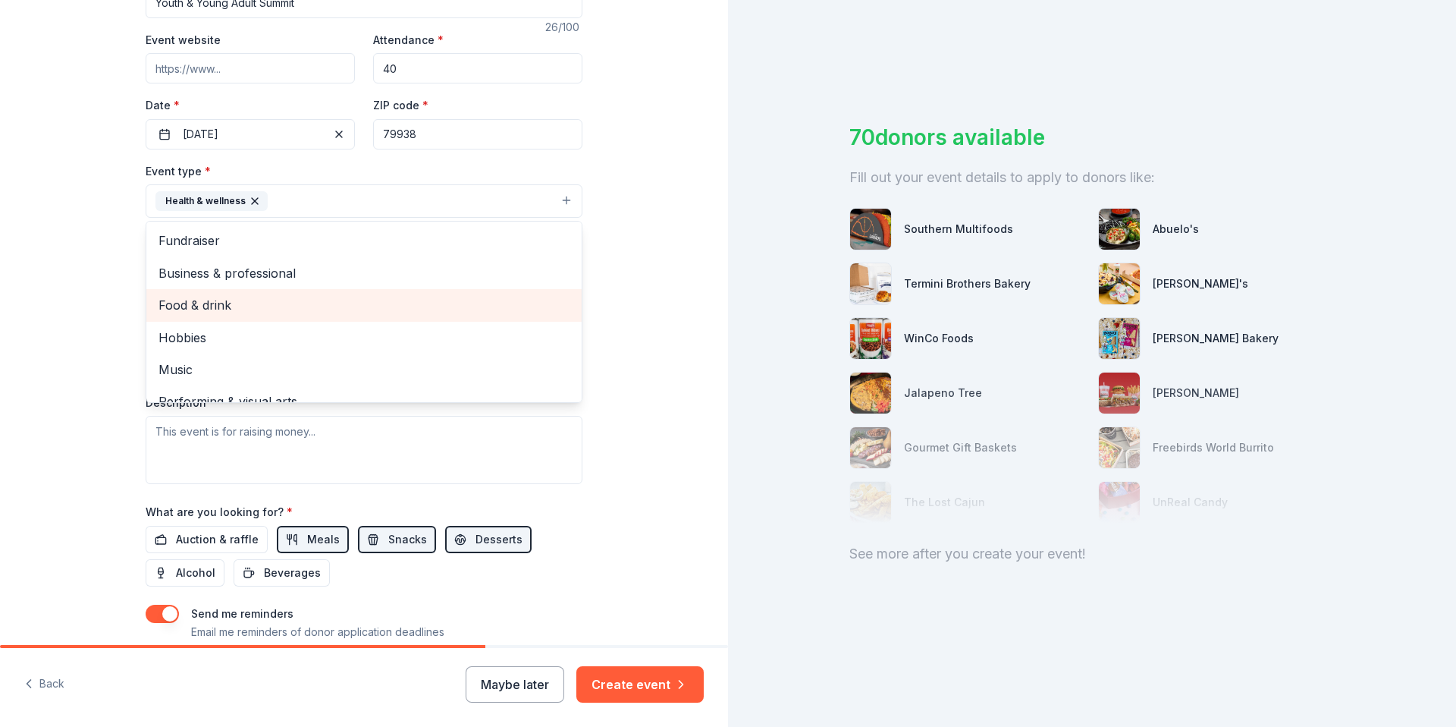
scroll to position [3, 0]
click at [630, 274] on div "Tell us about your event. We'll find in-kind donations you can apply for. Event…" at bounding box center [364, 234] width 728 height 1013
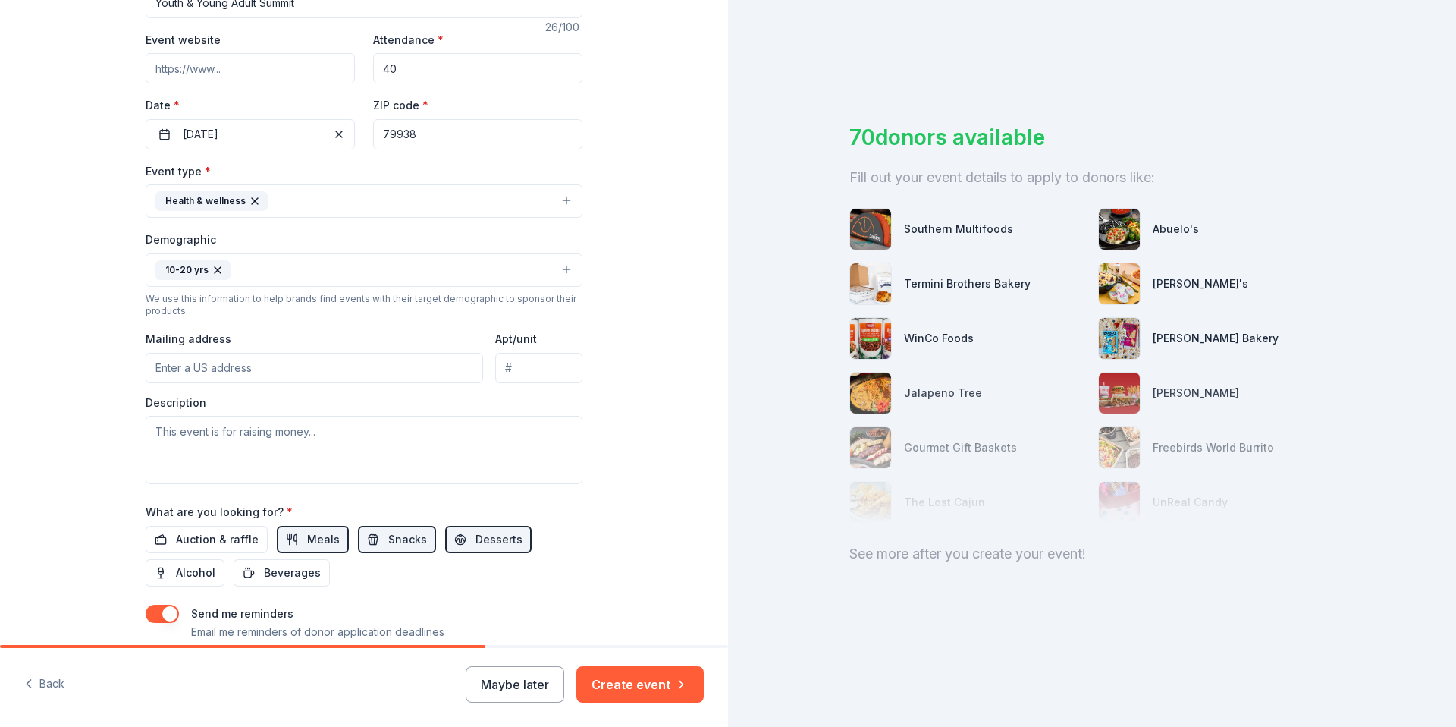
click at [438, 206] on button "Health & wellness" at bounding box center [364, 200] width 437 height 33
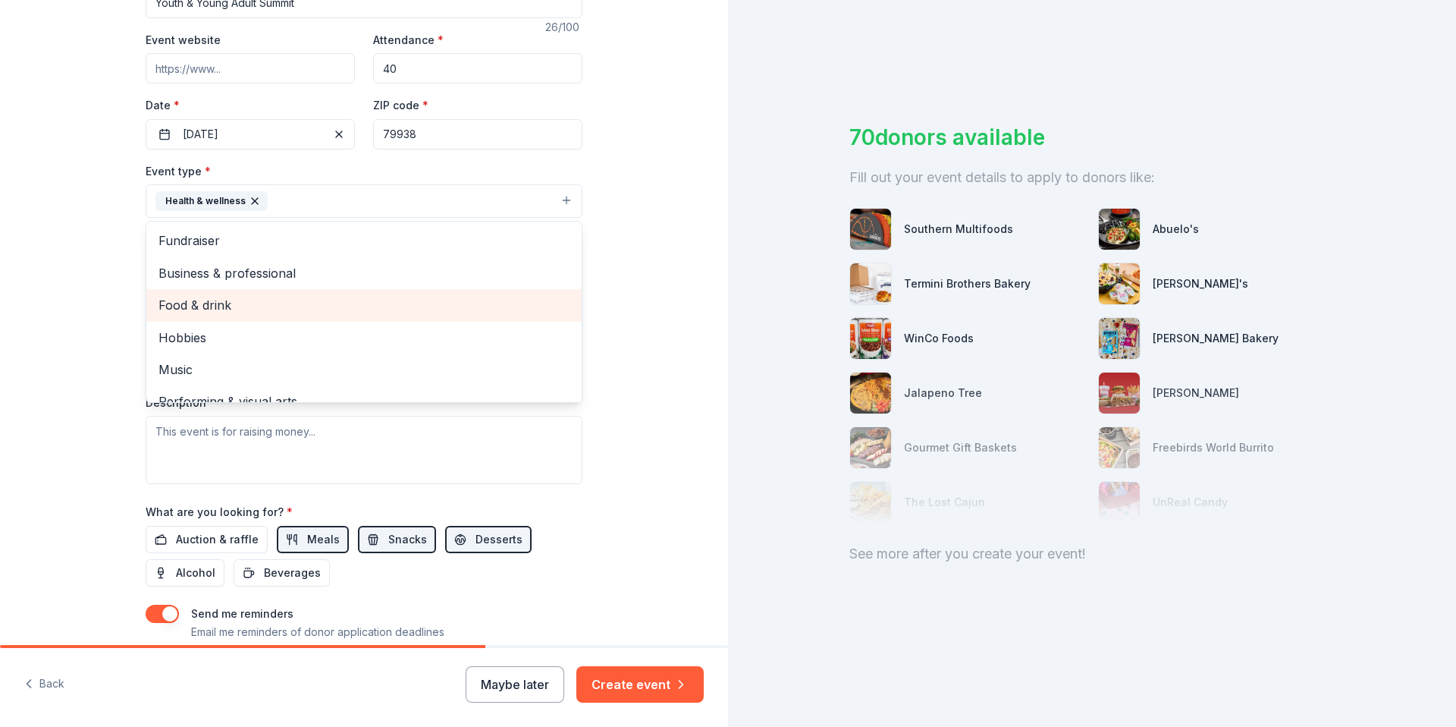
click at [240, 308] on span "Food & drink" at bounding box center [364, 305] width 411 height 20
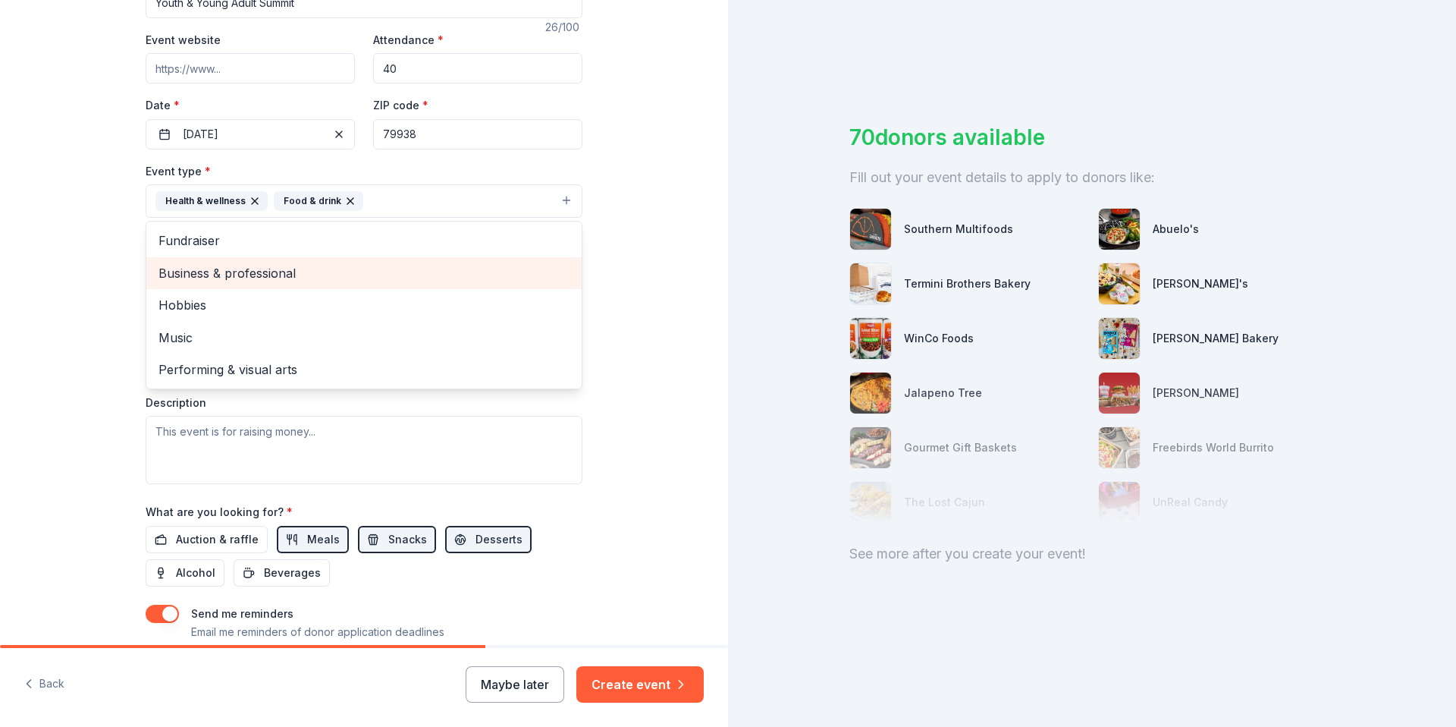
click at [210, 275] on span "Business & professional" at bounding box center [364, 273] width 411 height 20
click at [221, 277] on span "Hobbies" at bounding box center [364, 273] width 411 height 20
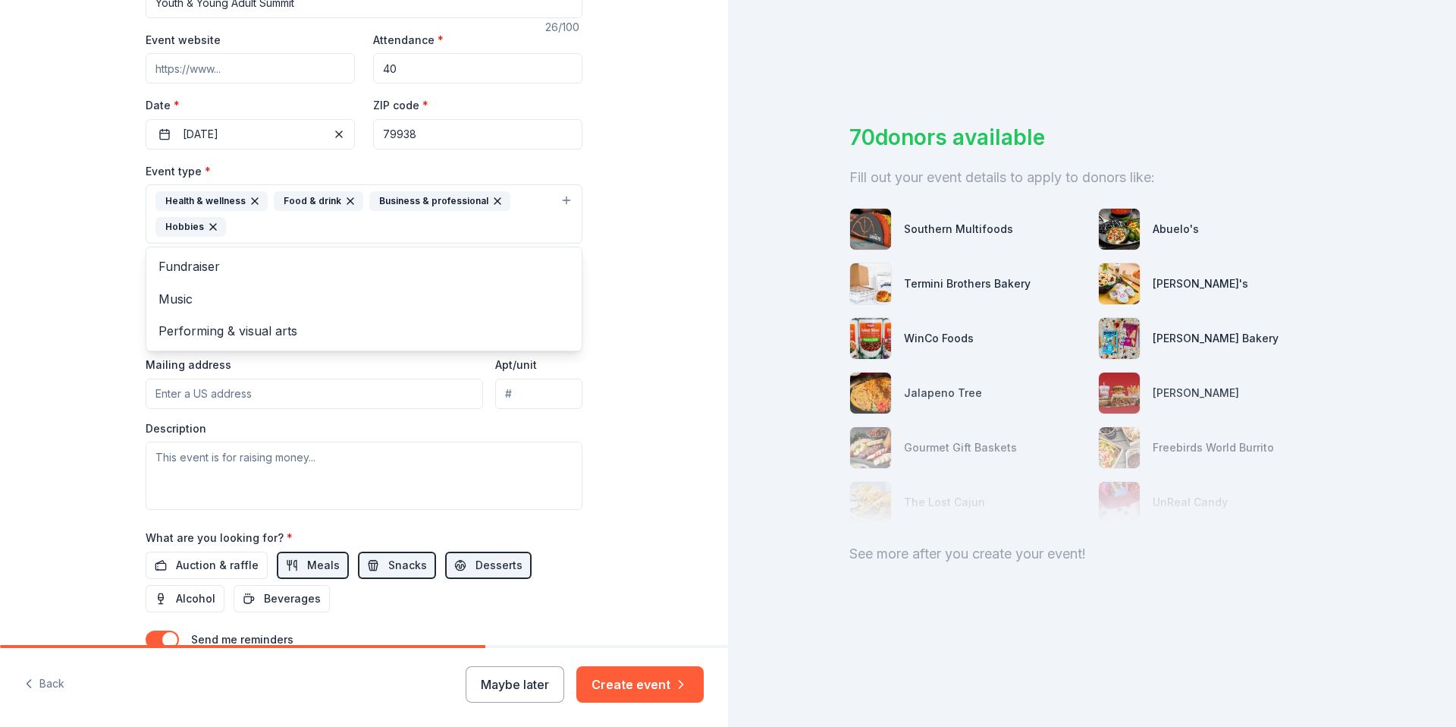
click at [617, 261] on div "Tell us about your event. We'll find in-kind donations you can apply for. Event…" at bounding box center [364, 247] width 728 height 1038
click at [174, 388] on input "Mailing address" at bounding box center [315, 394] width 338 height 30
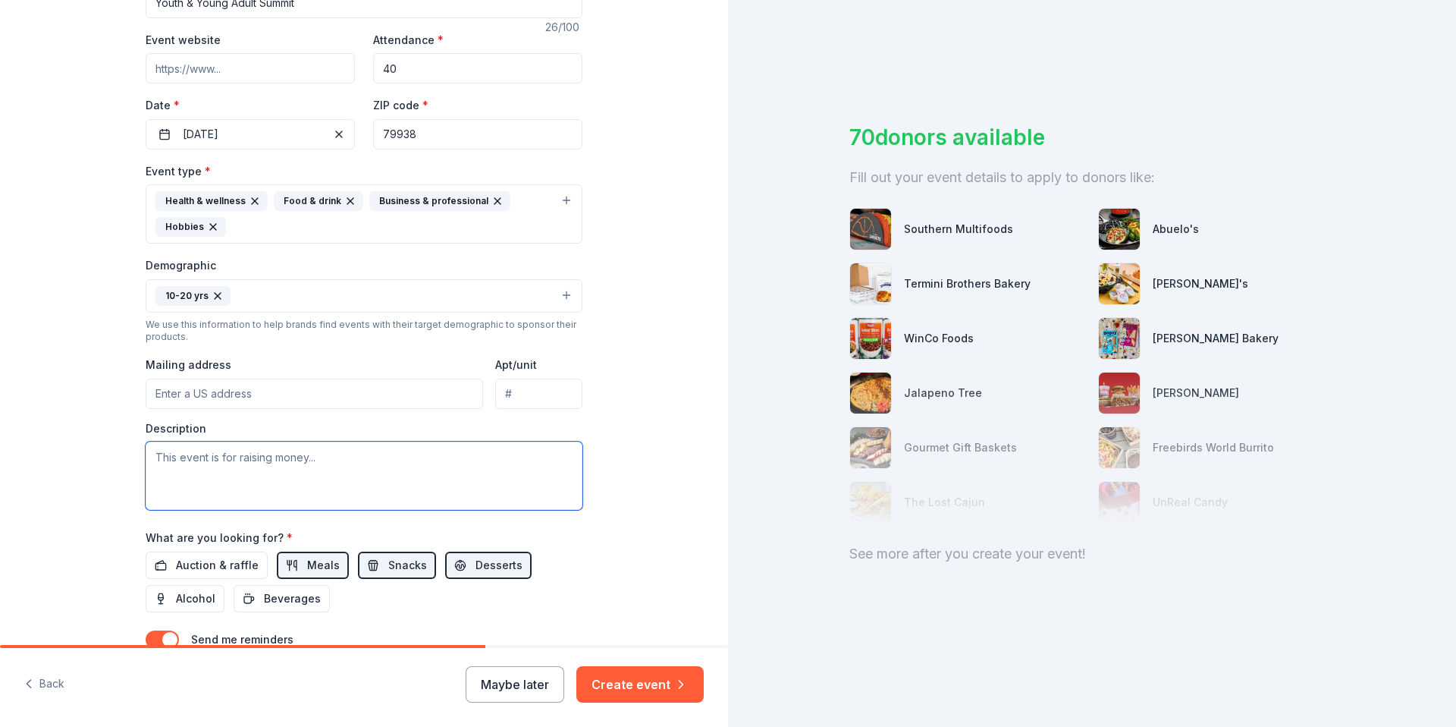
click at [476, 473] on textarea at bounding box center [364, 475] width 437 height 68
click at [224, 464] on textarea at bounding box center [364, 475] width 437 height 68
paste textarea "Our 2025 Youth & Young Adult Summit is themed “Stay the Course” as it aims to p…"
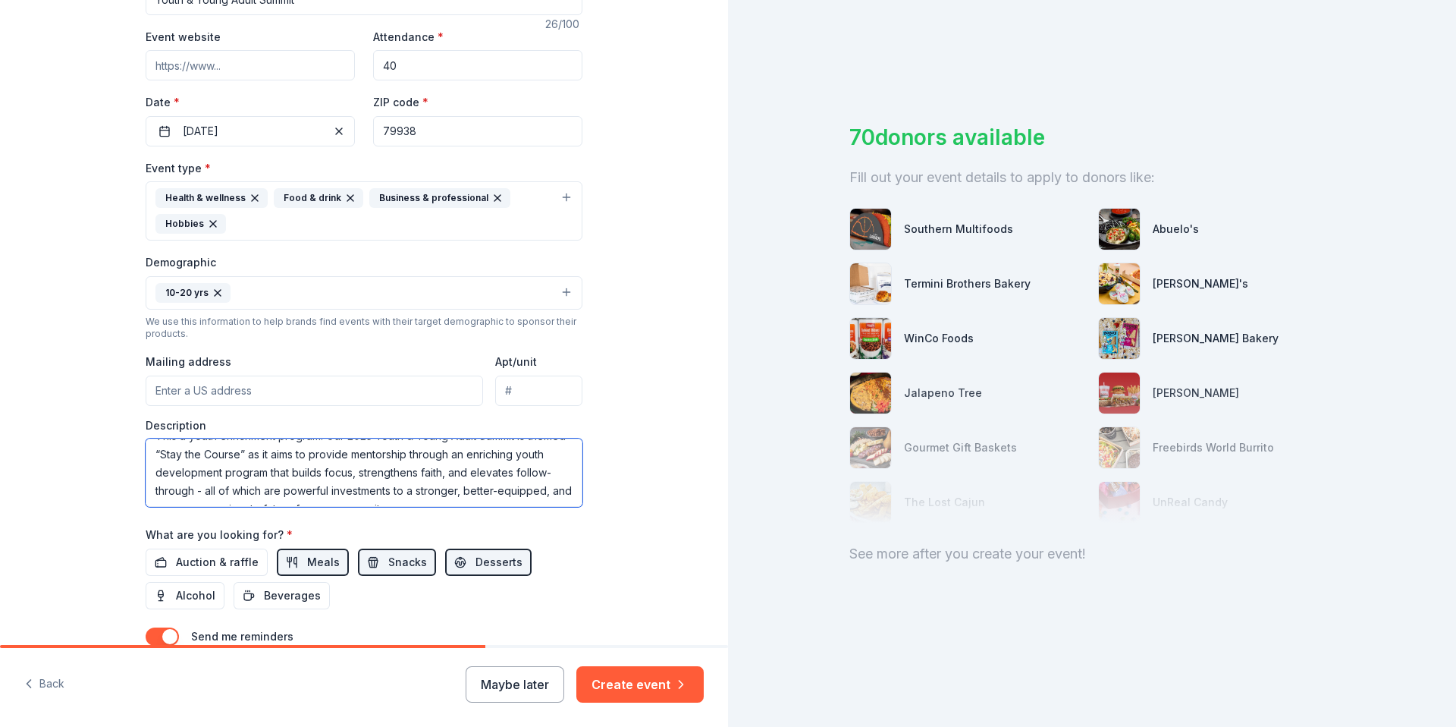
scroll to position [0, 0]
click at [174, 453] on textarea "This a youth enrichment program. Our 2025 Youth & Young Adult Summit is themed …" at bounding box center [364, 472] width 437 height 68
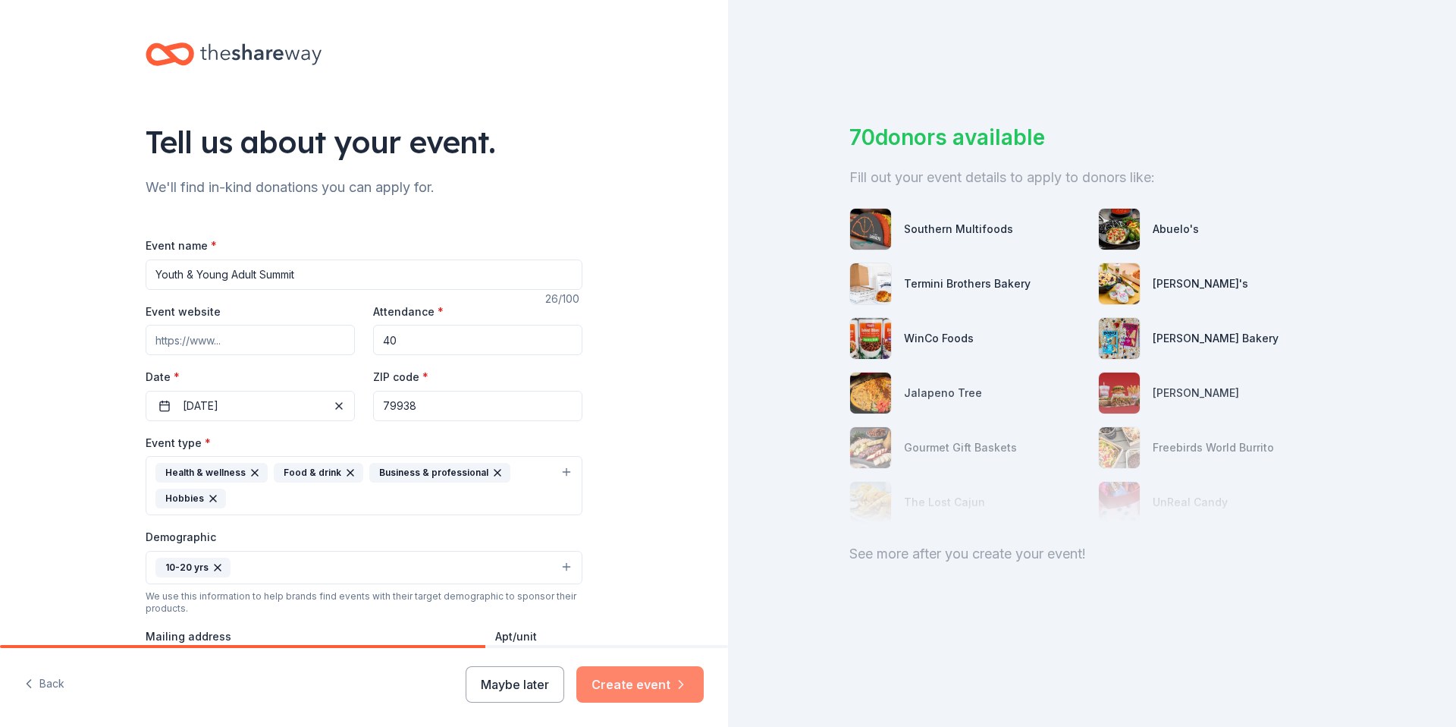
type textarea "This is a youth enrichment program. Our 2025 Youth & Young Adult Summit is them…"
click at [659, 689] on button "Create event" at bounding box center [640, 684] width 127 height 36
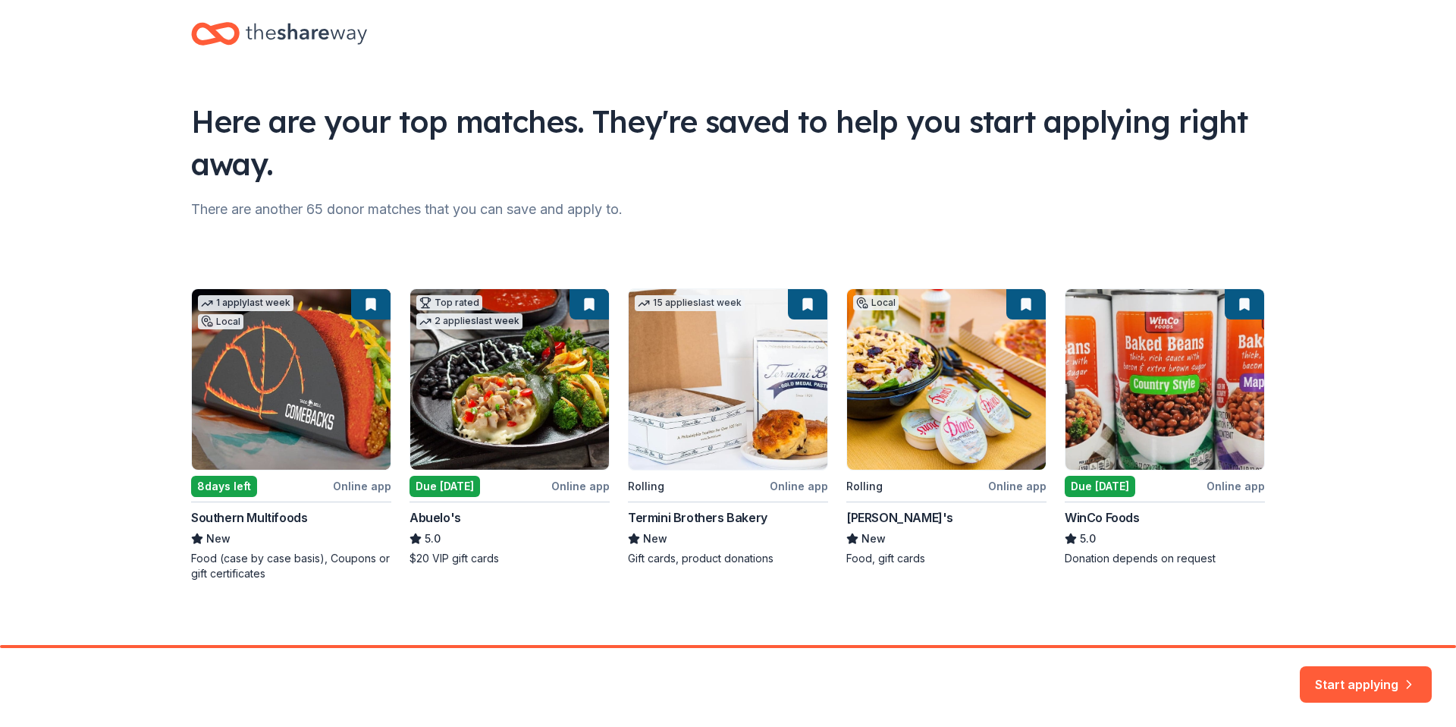
scroll to position [30, 0]
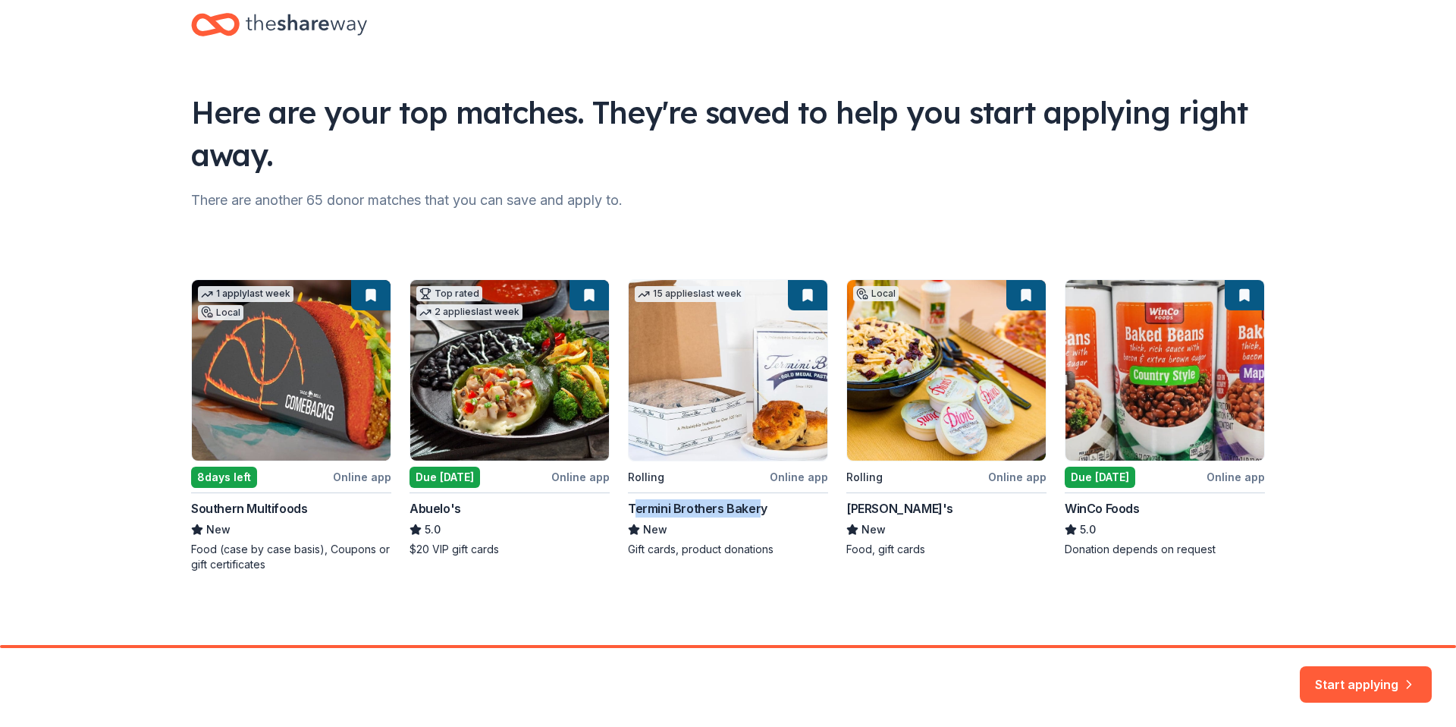
drag, startPoint x: 627, startPoint y: 510, endPoint x: 758, endPoint y: 511, distance: 131.2
click at [757, 511] on div "1 apply last week Local 8 days left Online app Southern Multifoods New Food (ca…" at bounding box center [728, 425] width 1074 height 293
click at [762, 511] on div "1 apply last week Local 8 days left Online app Southern Multifoods New Food (ca…" at bounding box center [728, 425] width 1074 height 293
drag, startPoint x: 726, startPoint y: 511, endPoint x: 618, endPoint y: 508, distance: 107.7
click at [618, 508] on div "1 apply last week Local 8 days left Online app Southern Multifoods New Food (ca…" at bounding box center [728, 425] width 1074 height 293
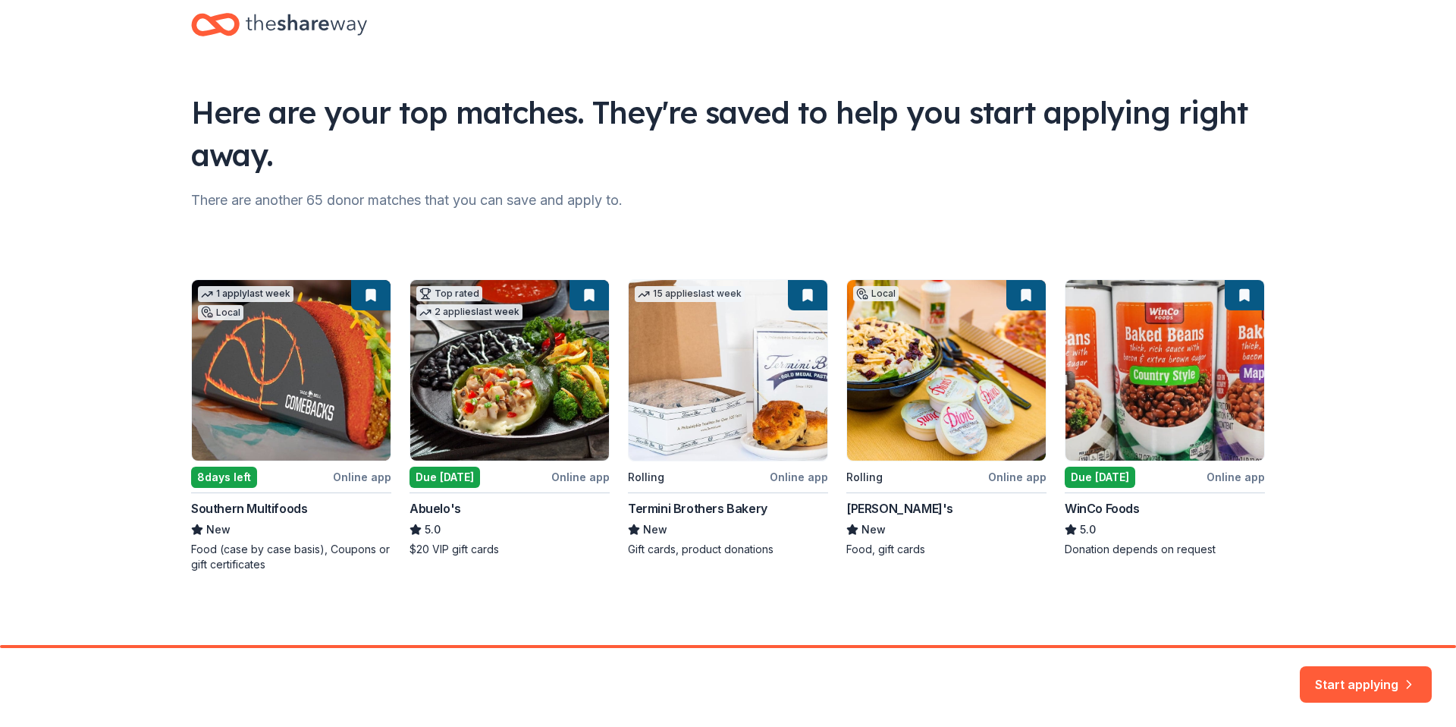
click at [444, 508] on div "1 apply last week Local 8 days left Online app Southern Multifoods New Food (ca…" at bounding box center [728, 425] width 1074 height 293
drag, startPoint x: 1135, startPoint y: 507, endPoint x: 1063, endPoint y: 511, distance: 72.2
click at [1063, 511] on div "1 apply last week Local 8 days left Online app Southern Multifoods New Food (ca…" at bounding box center [728, 425] width 1074 height 293
copy div "WinCo Foods"
click at [1398, 691] on button "Start applying" at bounding box center [1366, 675] width 132 height 36
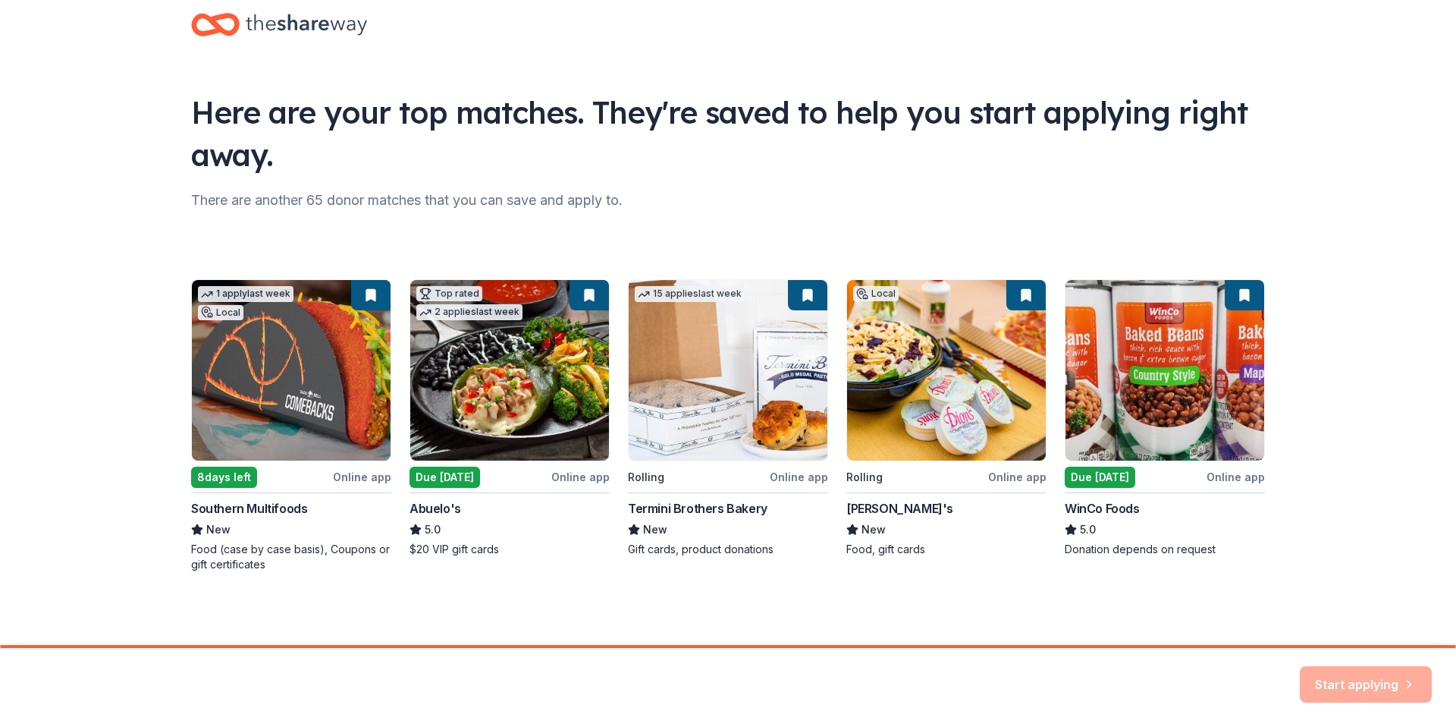
click at [1391, 687] on div "Start applying" at bounding box center [1366, 684] width 132 height 36
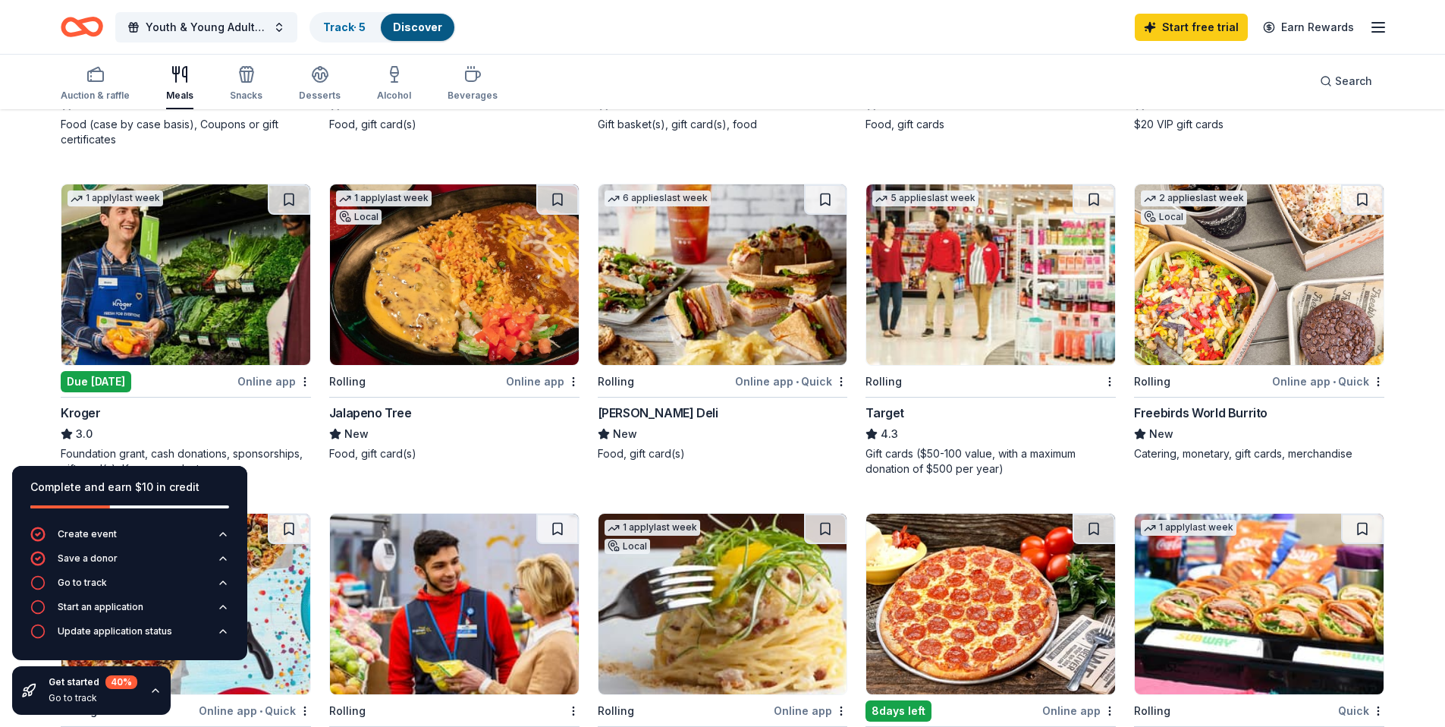
scroll to position [428, 0]
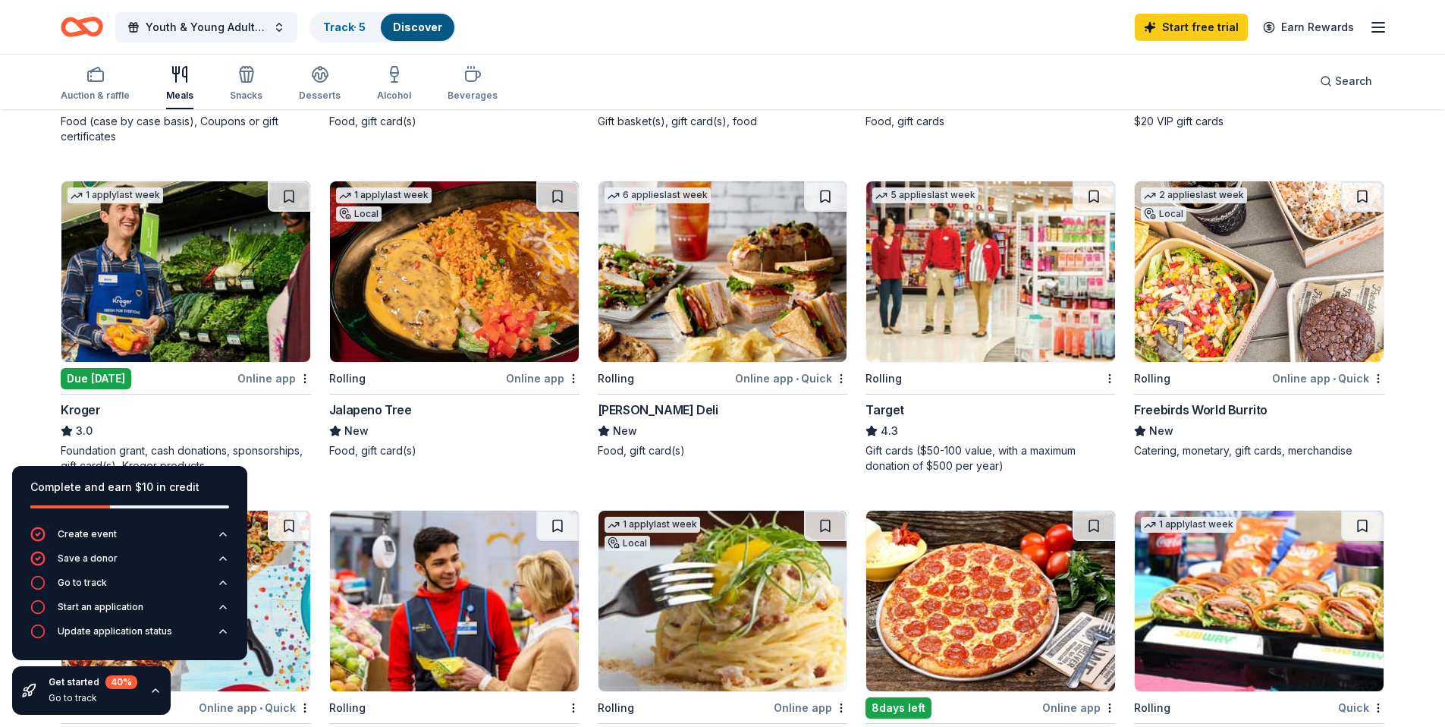
click at [998, 250] on img at bounding box center [990, 271] width 249 height 181
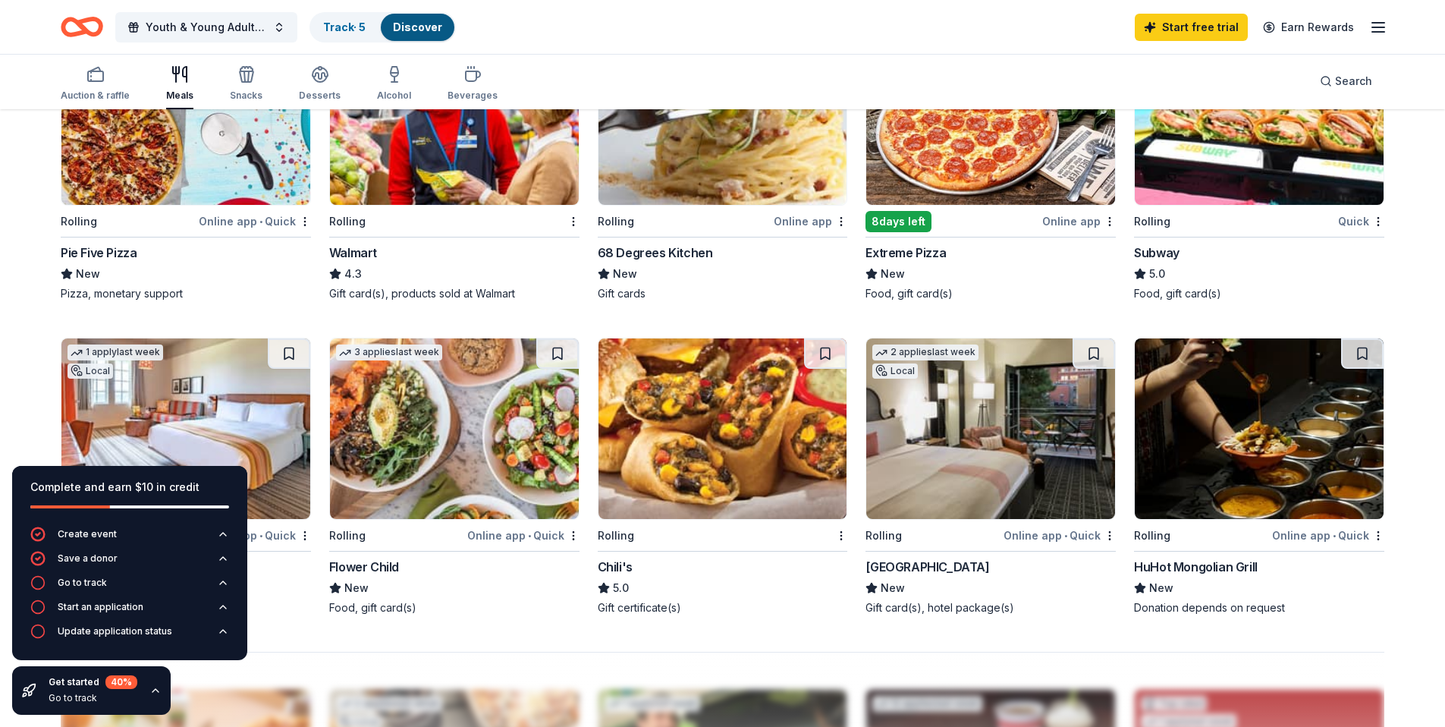
scroll to position [915, 0]
click at [1274, 166] on img at bounding box center [1259, 114] width 249 height 181
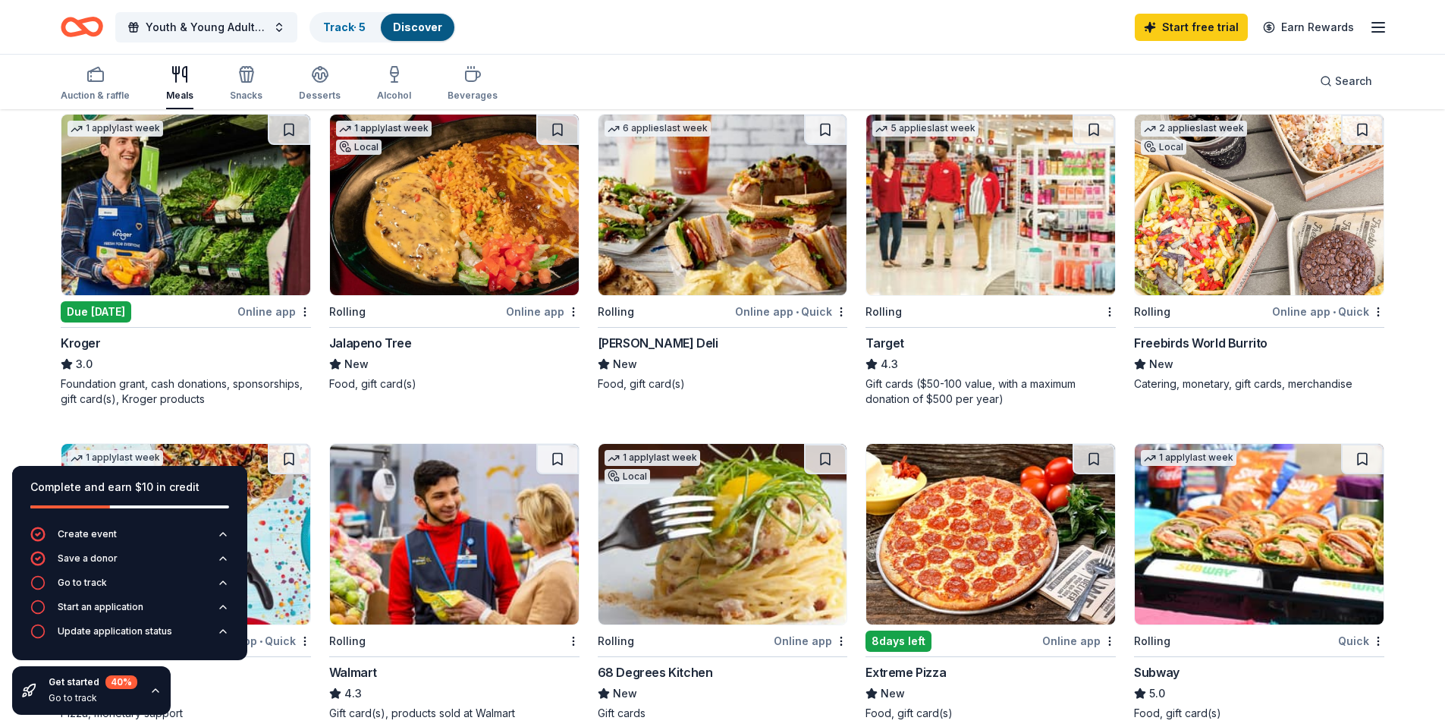
scroll to position [0, 0]
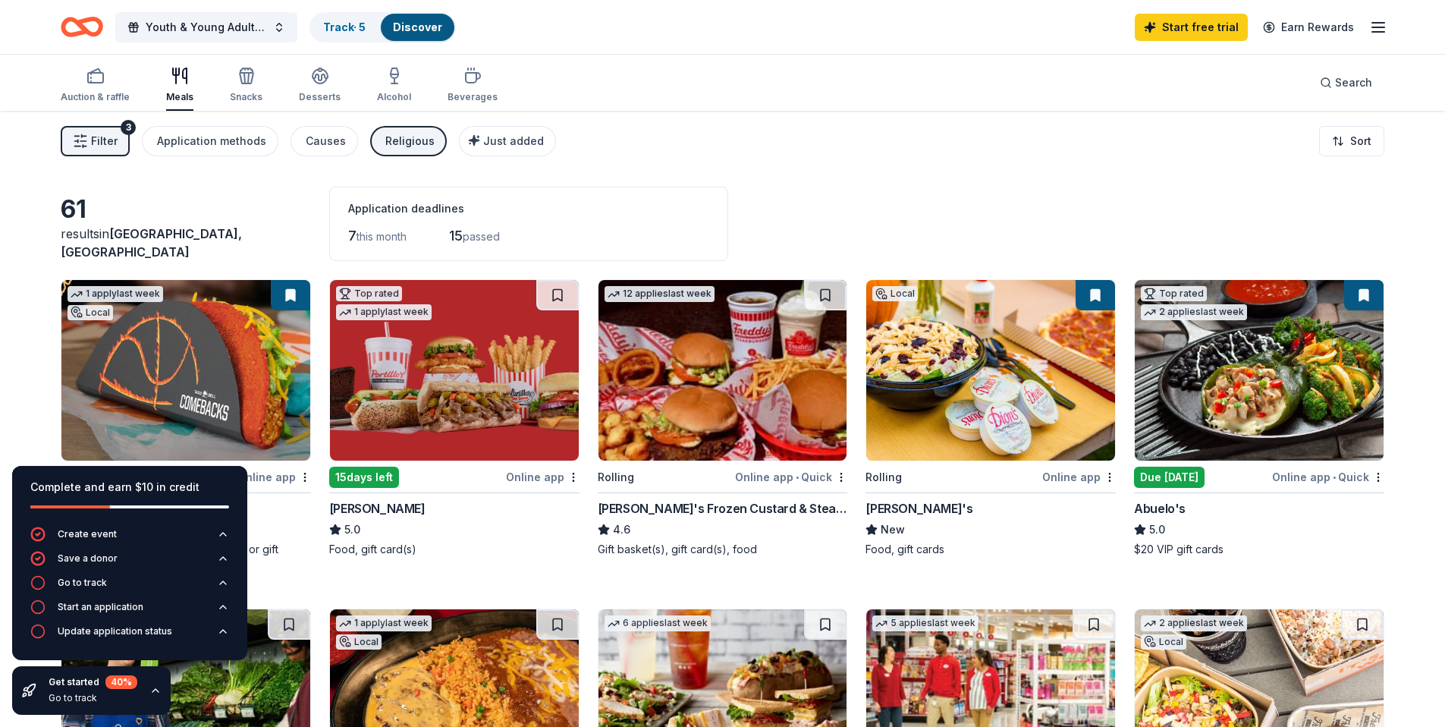
click at [730, 83] on div "Auction & raffle Meals Snacks Desserts Alcohol Beverages Search" at bounding box center [723, 83] width 1324 height 56
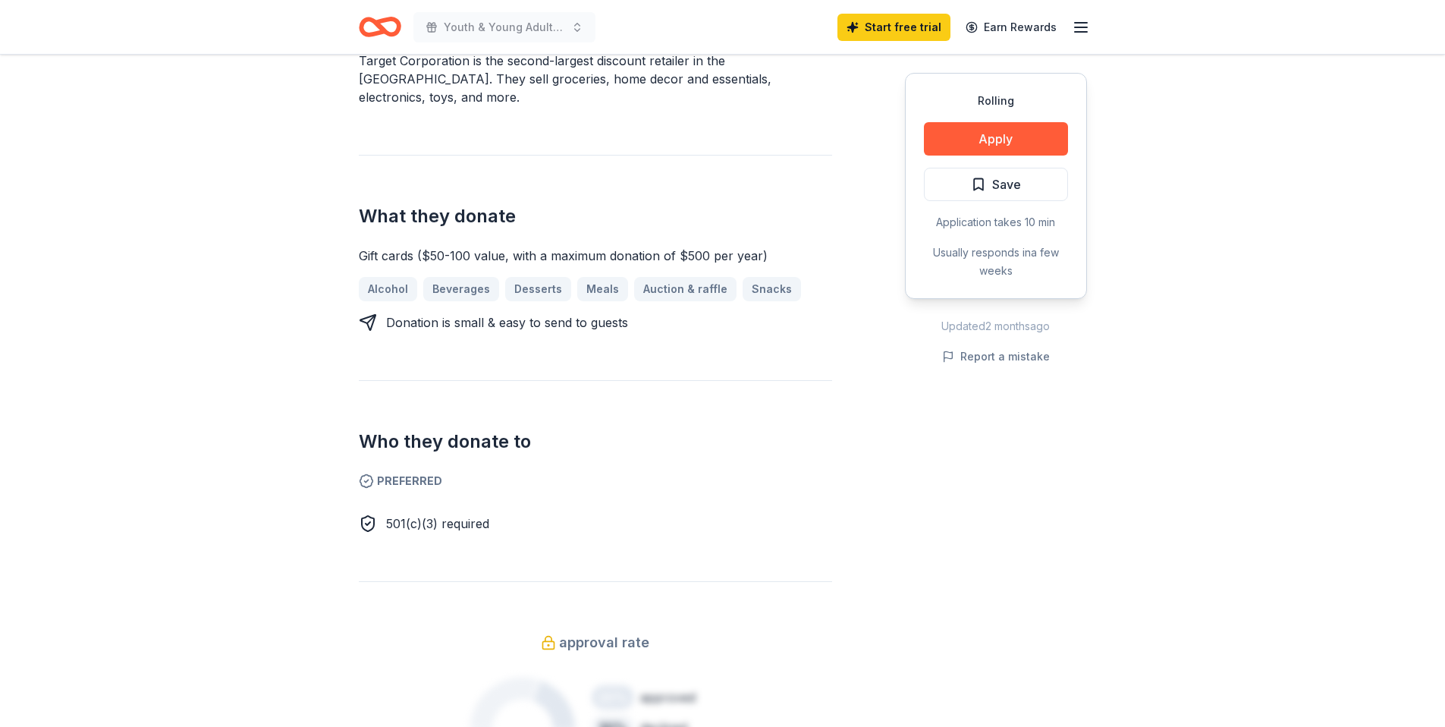
scroll to position [491, 0]
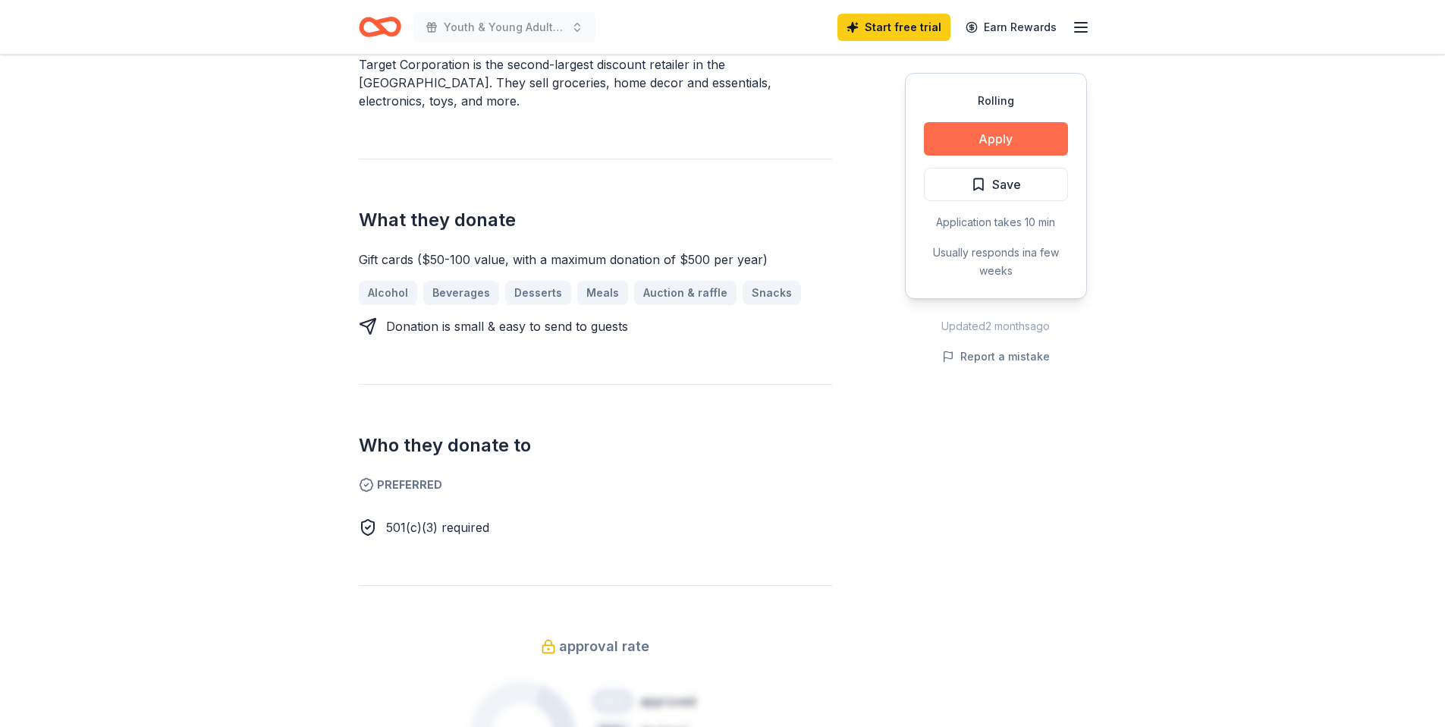
click at [966, 143] on button "Apply" at bounding box center [996, 138] width 144 height 33
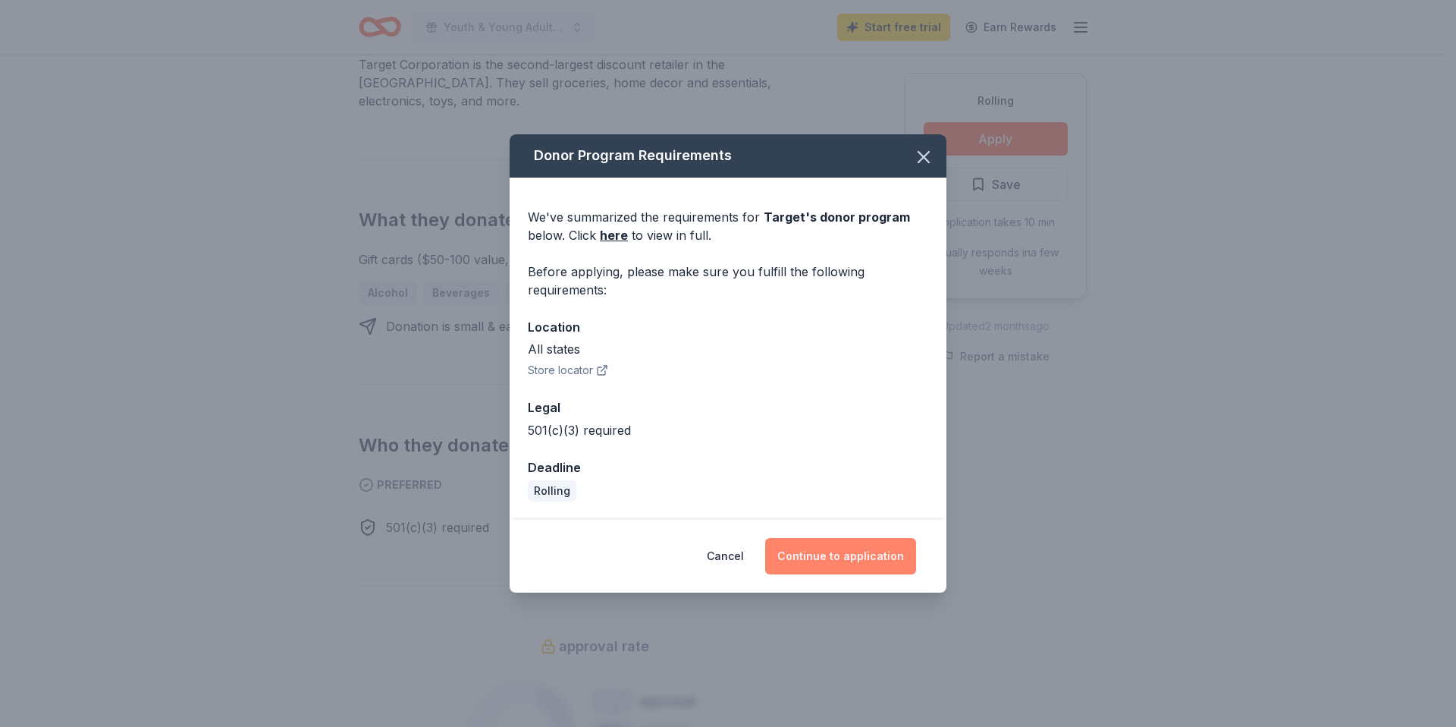
click at [871, 559] on button "Continue to application" at bounding box center [840, 556] width 151 height 36
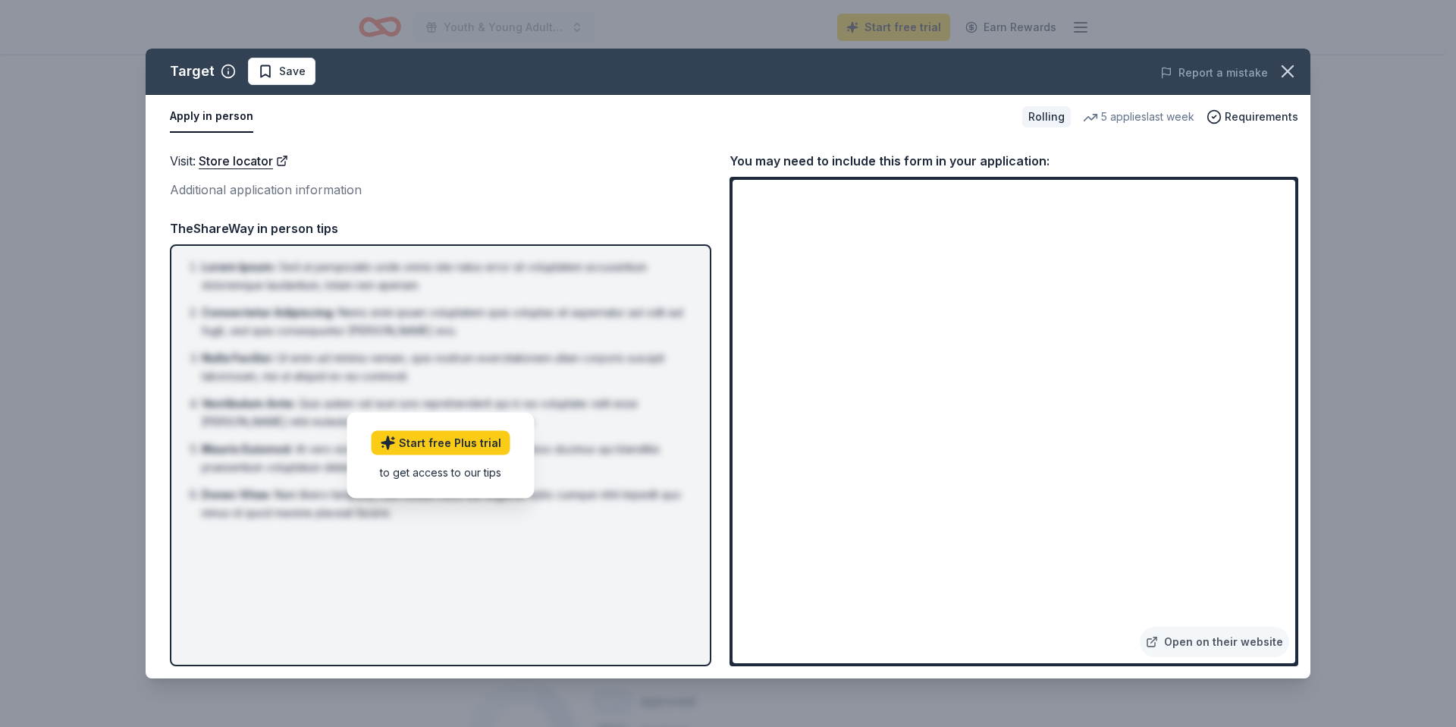
click at [479, 479] on div "to get access to our tips" at bounding box center [441, 472] width 139 height 16
click at [213, 115] on button "Apply in person" at bounding box center [211, 117] width 83 height 32
click at [1296, 71] on icon "button" at bounding box center [1287, 71] width 21 height 21
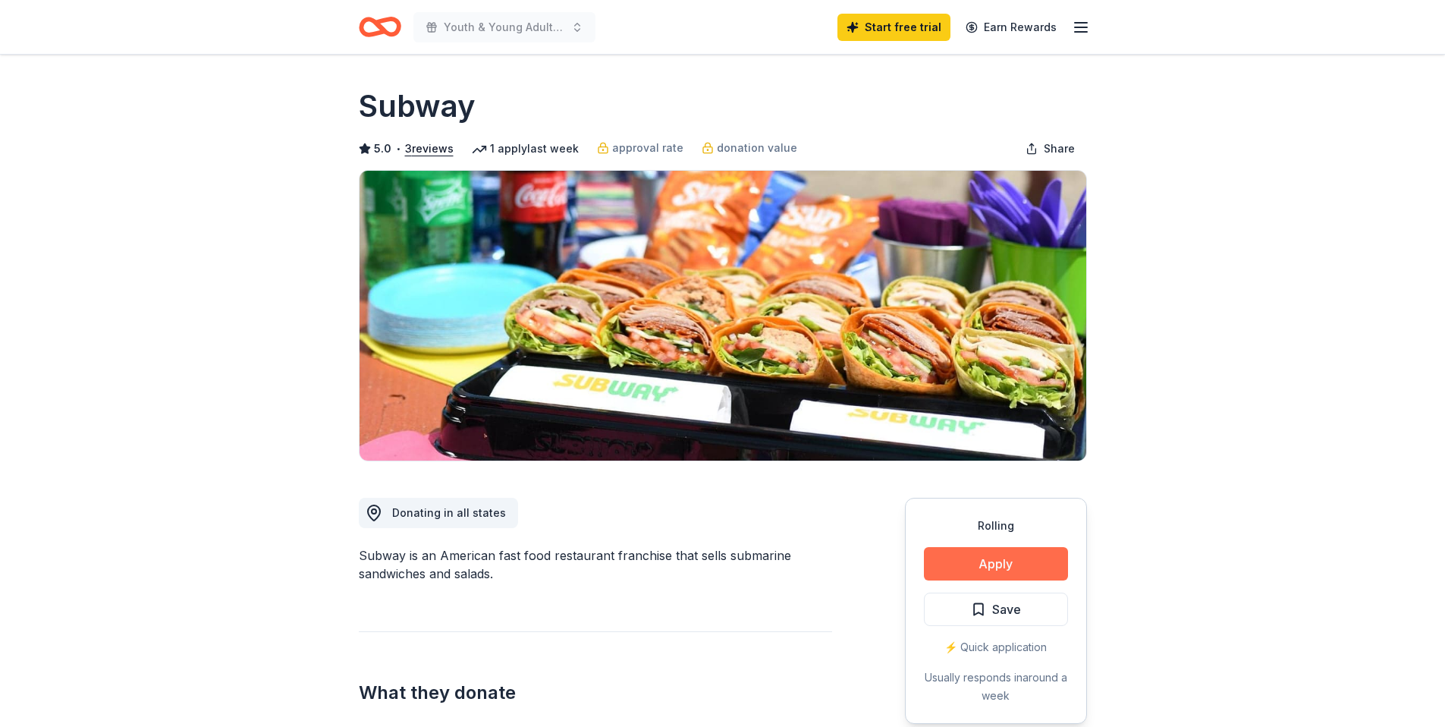
click at [990, 564] on button "Apply" at bounding box center [996, 563] width 144 height 33
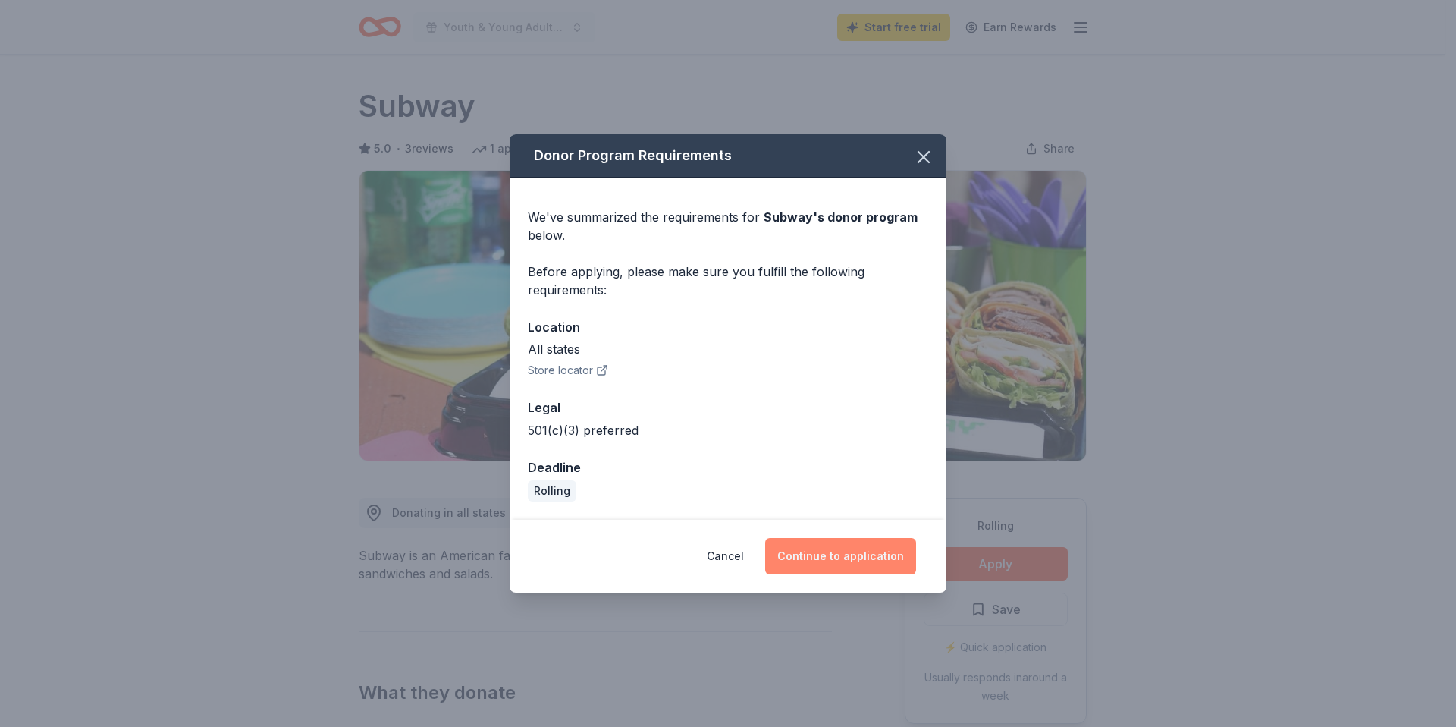
click at [866, 558] on button "Continue to application" at bounding box center [840, 556] width 151 height 36
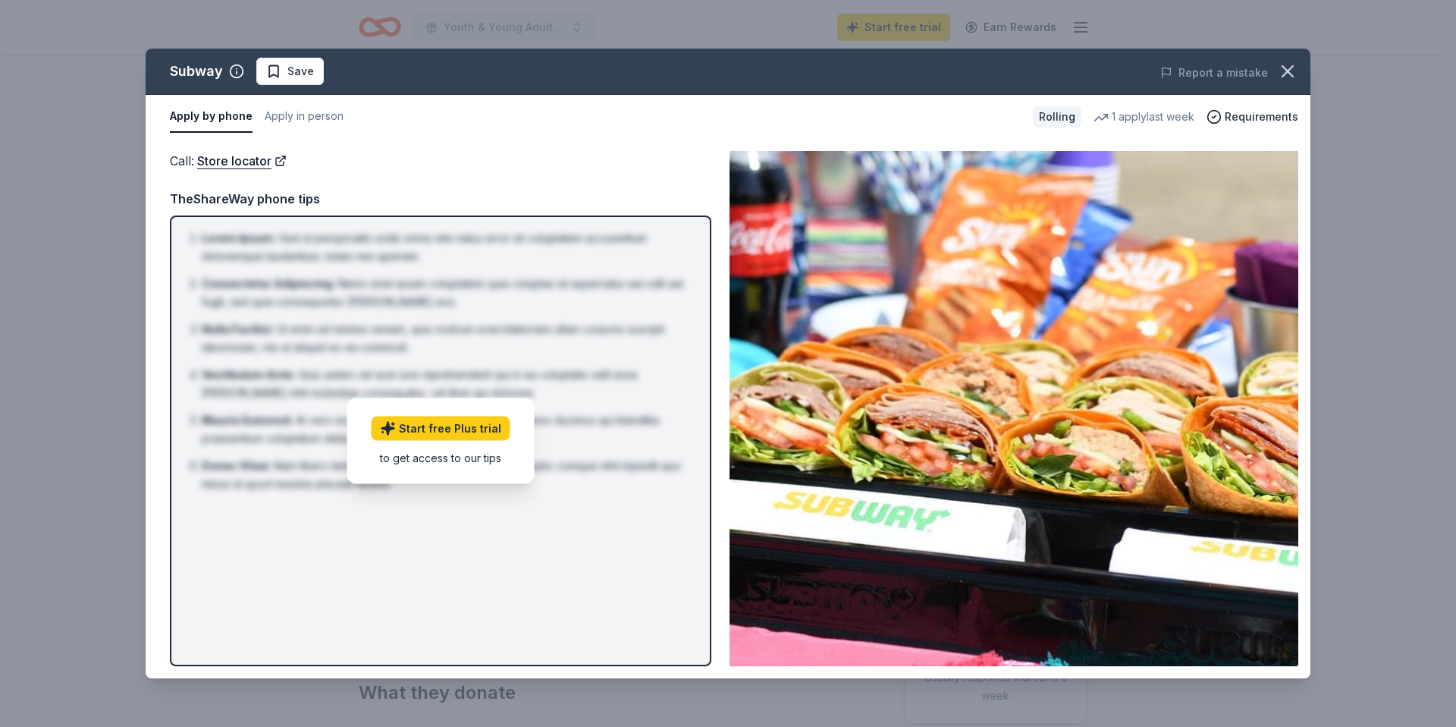
click at [220, 120] on button "Apply by phone" at bounding box center [211, 117] width 83 height 32
click at [313, 115] on button "Apply in person" at bounding box center [304, 117] width 79 height 32
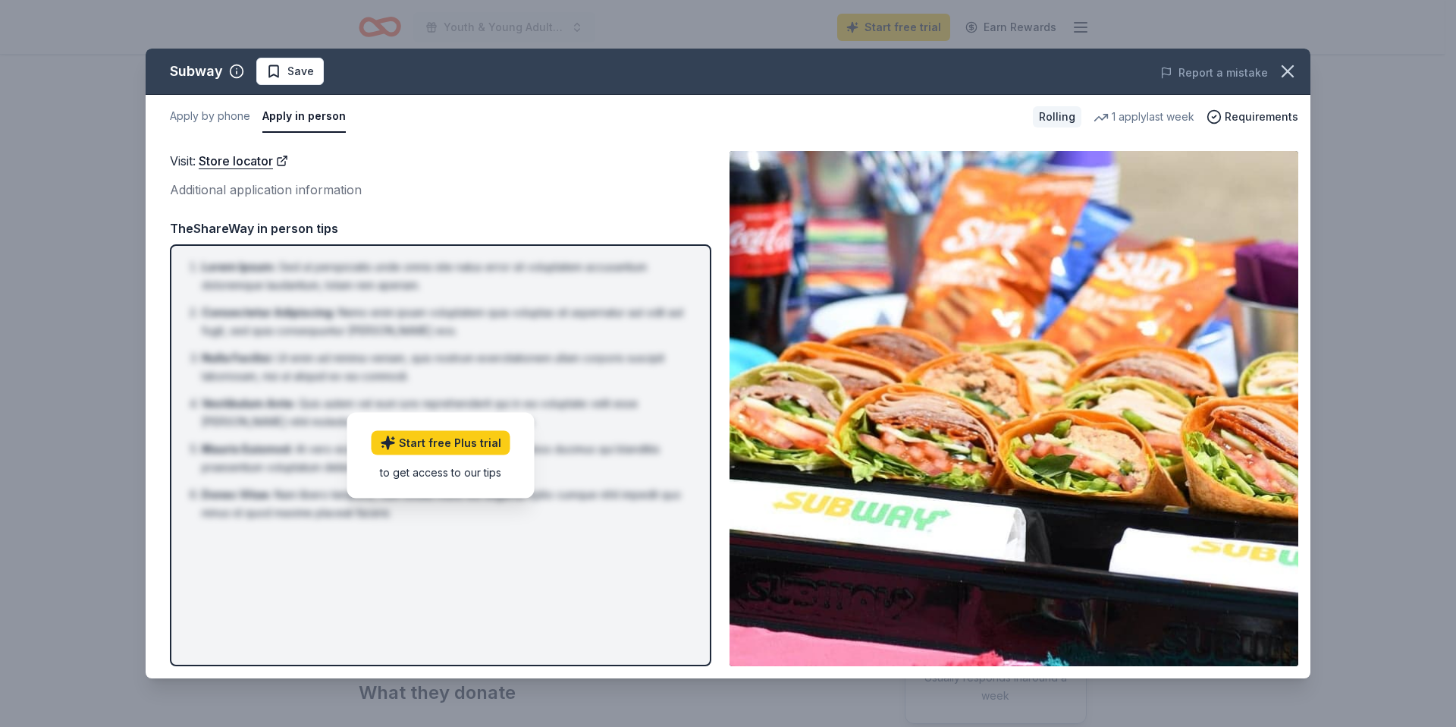
click at [456, 473] on div "to get access to our tips" at bounding box center [441, 472] width 139 height 16
click at [214, 123] on button "Apply by phone" at bounding box center [210, 117] width 80 height 32
